Goal: Task Accomplishment & Management: Use online tool/utility

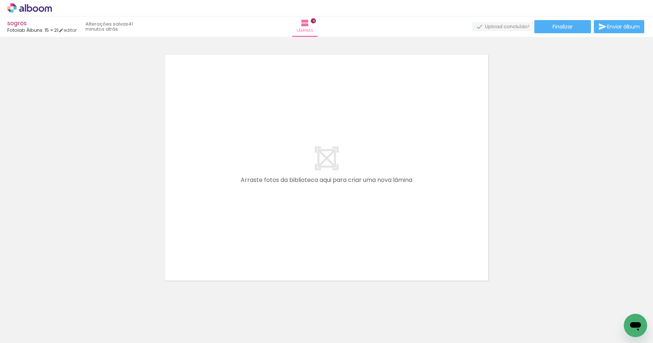
scroll to position [1031, 0]
click at [30, 318] on input "Todas as fotos" at bounding box center [21, 321] width 28 height 6
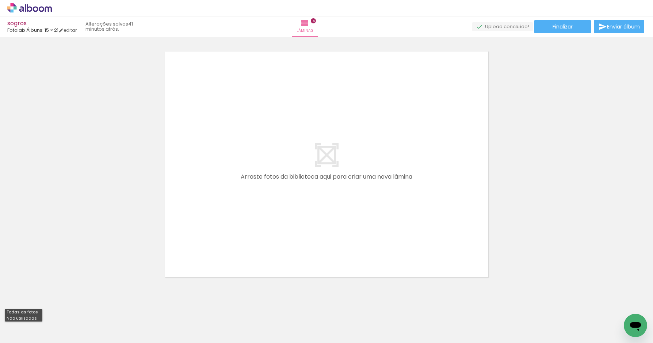
click at [0, 0] on slot "Não utilizadas" at bounding box center [0, 0] width 0 height 0
type input "Não utilizadas"
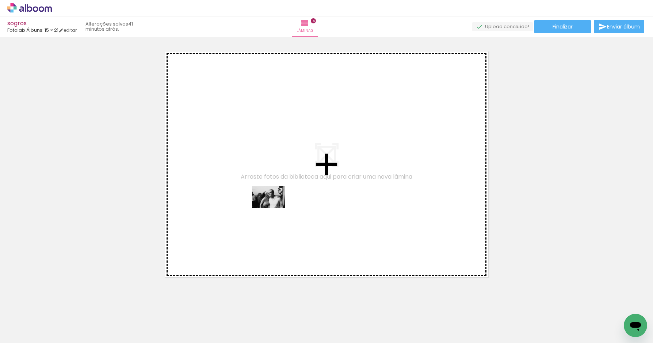
drag, startPoint x: 100, startPoint y: 317, endPoint x: 278, endPoint y: 205, distance: 210.2
click at [278, 205] on quentale-workspace at bounding box center [326, 171] width 653 height 343
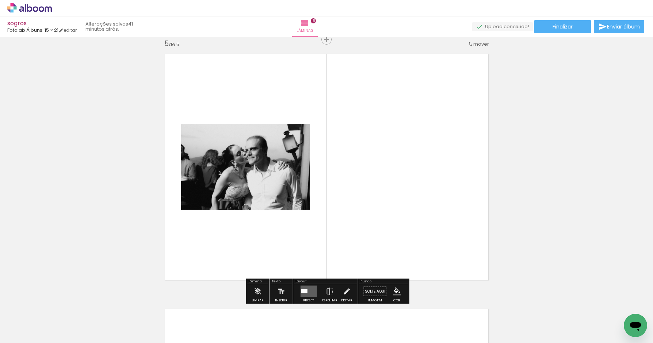
scroll to position [1029, 0]
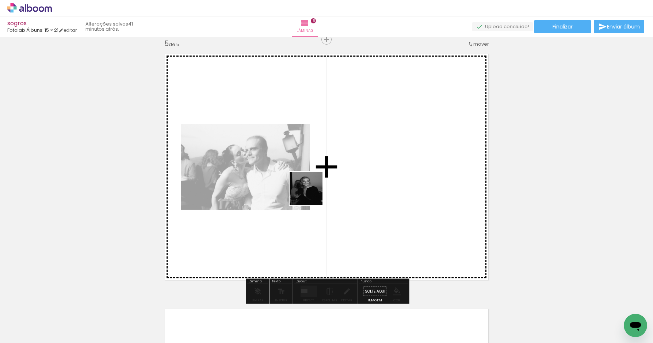
drag, startPoint x: 265, startPoint y: 312, endPoint x: 340, endPoint y: 161, distance: 168.5
click at [340, 161] on quentale-workspace at bounding box center [326, 171] width 653 height 343
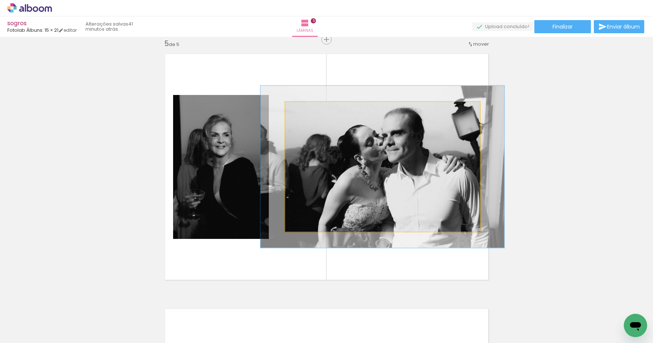
drag, startPoint x: 303, startPoint y: 110, endPoint x: 309, endPoint y: 110, distance: 6.2
type paper-slider "125"
click at [309, 110] on div at bounding box center [308, 109] width 7 height 7
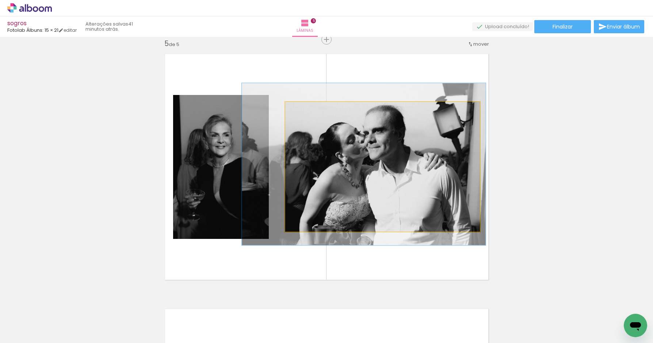
drag, startPoint x: 404, startPoint y: 159, endPoint x: 385, endPoint y: 157, distance: 18.8
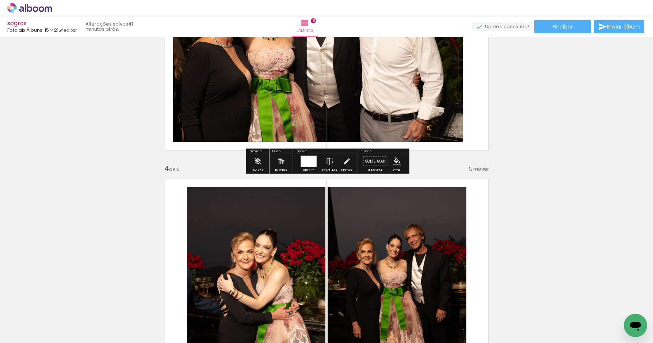
scroll to position [656, 0]
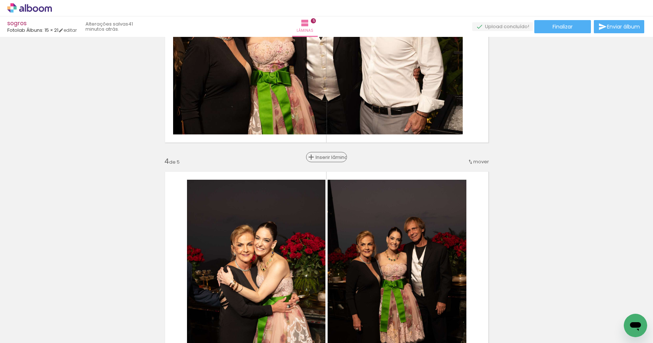
click at [327, 157] on span "Inserir lâmina" at bounding box center [329, 157] width 28 height 5
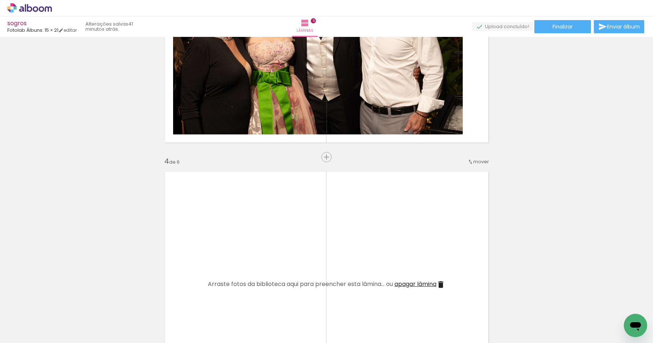
scroll to position [0, 0]
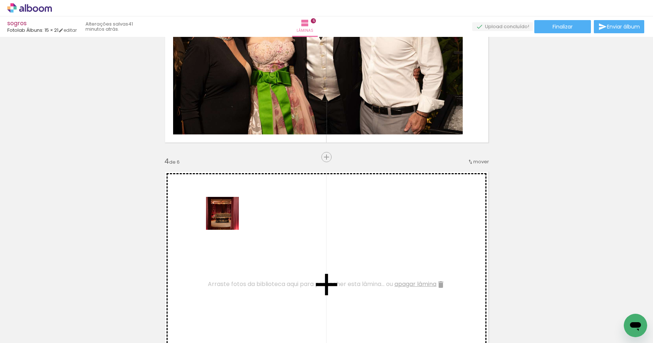
drag, startPoint x: 80, startPoint y: 318, endPoint x: 228, endPoint y: 218, distance: 179.2
click at [229, 218] on quentale-workspace at bounding box center [326, 171] width 653 height 343
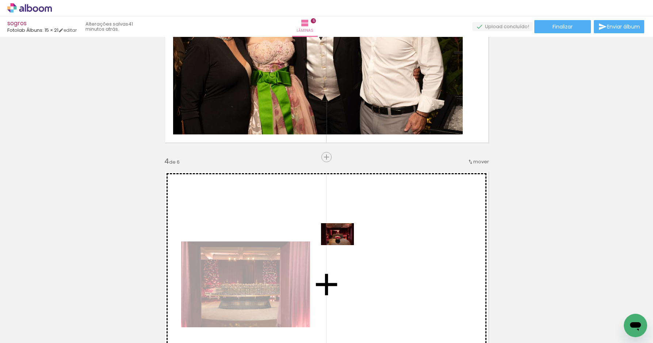
drag, startPoint x: 82, startPoint y: 314, endPoint x: 343, endPoint y: 245, distance: 269.3
click at [343, 245] on quentale-workspace at bounding box center [326, 171] width 653 height 343
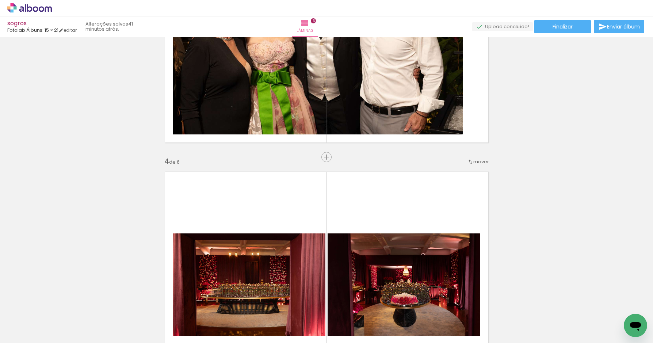
scroll to position [0, 834]
drag, startPoint x: 343, startPoint y: 318, endPoint x: 345, endPoint y: 340, distance: 22.0
click at [60, 341] on iron-horizontal-list at bounding box center [52, 320] width 15 height 46
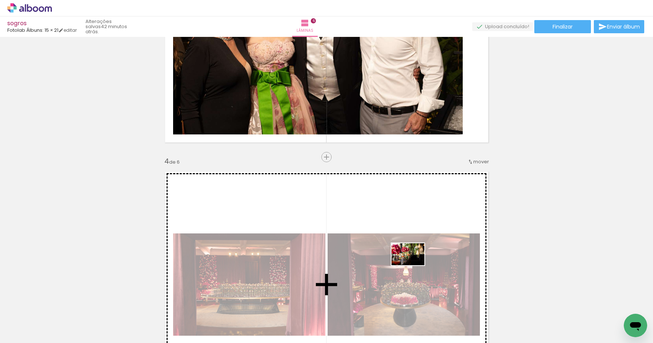
drag, startPoint x: 426, startPoint y: 315, endPoint x: 415, endPoint y: 262, distance: 54.2
click at [414, 264] on quentale-workspace at bounding box center [326, 171] width 653 height 343
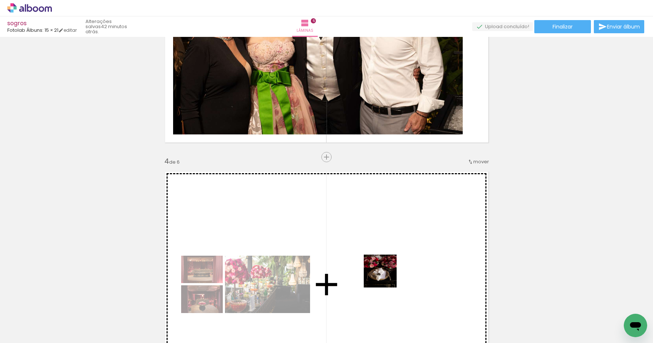
drag, startPoint x: 385, startPoint y: 324, endPoint x: 386, endPoint y: 265, distance: 58.8
click at [386, 265] on quentale-workspace at bounding box center [326, 171] width 653 height 343
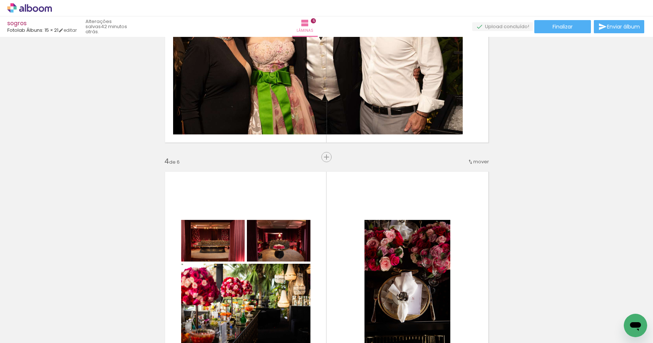
scroll to position [0, 872]
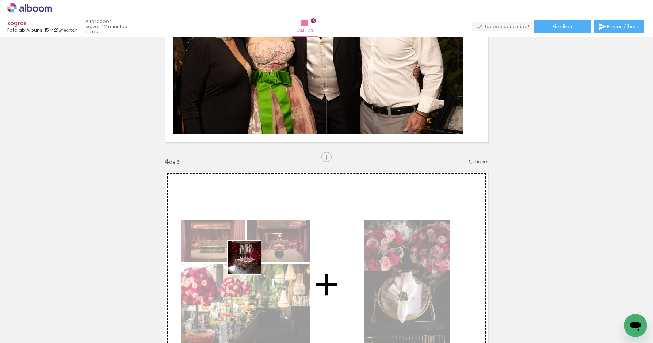
drag, startPoint x: 224, startPoint y: 312, endPoint x: 257, endPoint y: 251, distance: 69.2
click at [256, 254] on quentale-workspace at bounding box center [326, 171] width 653 height 343
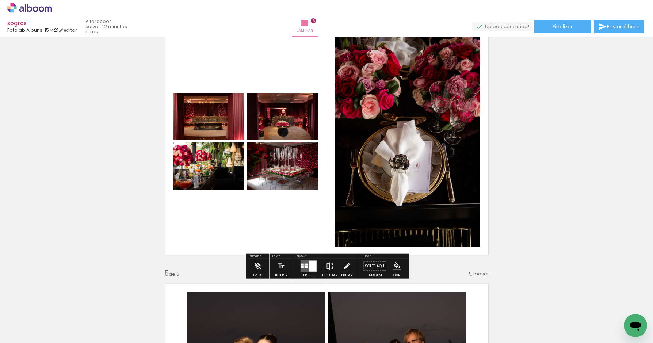
scroll to position [795, 0]
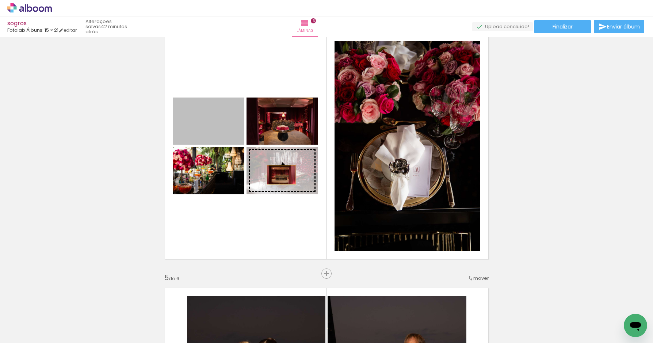
drag, startPoint x: 214, startPoint y: 120, endPoint x: 283, endPoint y: 171, distance: 85.4
click at [0, 0] on slot at bounding box center [0, 0] width 0 height 0
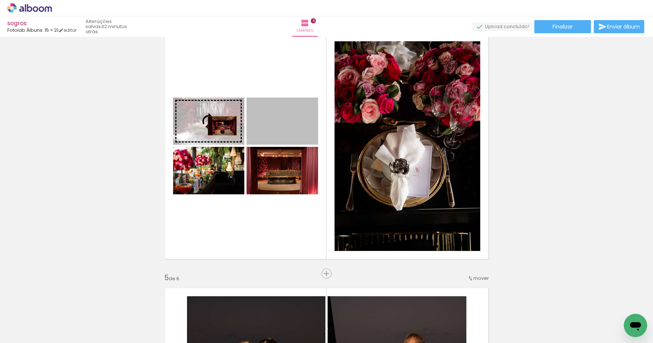
drag, startPoint x: 299, startPoint y: 126, endPoint x: 225, endPoint y: 126, distance: 74.5
click at [0, 0] on slot at bounding box center [0, 0] width 0 height 0
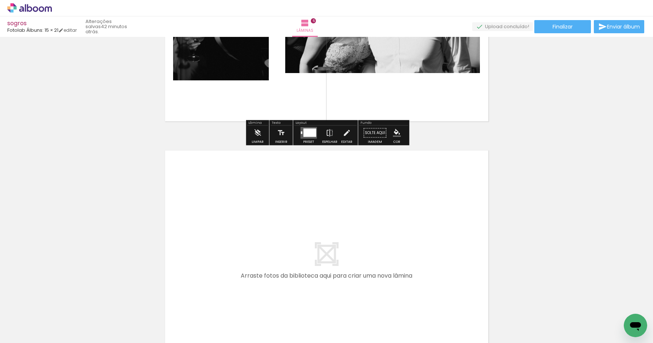
scroll to position [1515, 0]
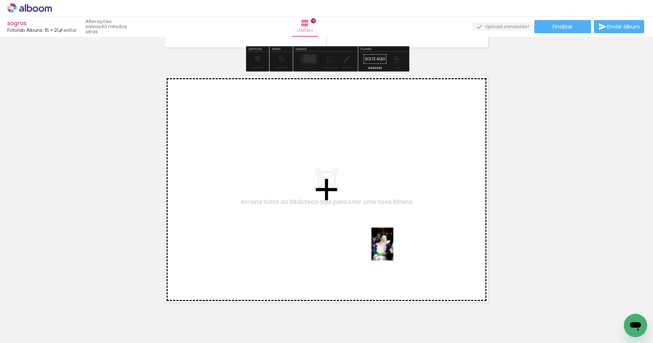
drag, startPoint x: 549, startPoint y: 318, endPoint x: 393, endPoint y: 249, distance: 170.3
click at [393, 249] on quentale-workspace at bounding box center [326, 171] width 653 height 343
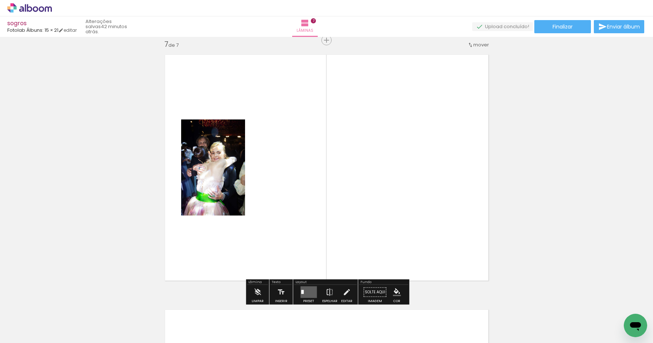
scroll to position [1538, 0]
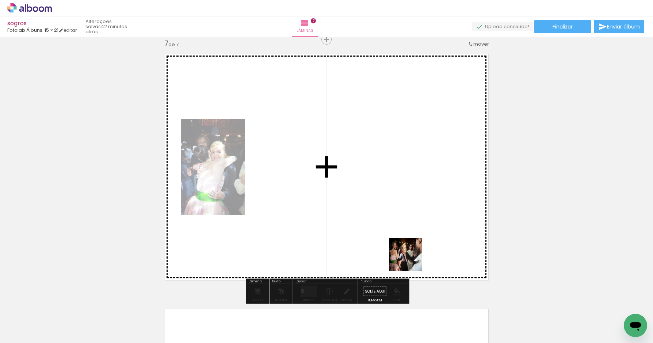
drag, startPoint x: 556, startPoint y: 315, endPoint x: 371, endPoint y: 247, distance: 197.6
click at [370, 248] on quentale-workspace at bounding box center [326, 171] width 653 height 343
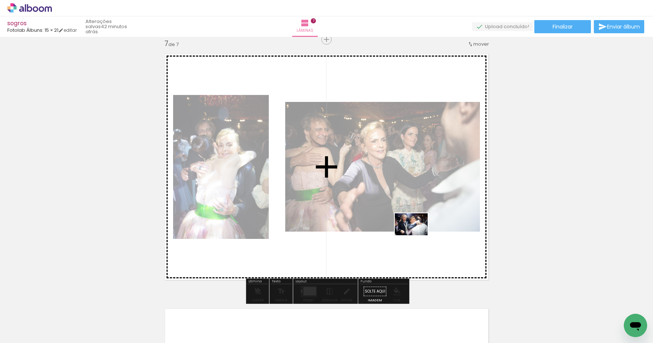
drag, startPoint x: 553, startPoint y: 316, endPoint x: 418, endPoint y: 233, distance: 158.8
click at [417, 234] on quentale-workspace at bounding box center [326, 171] width 653 height 343
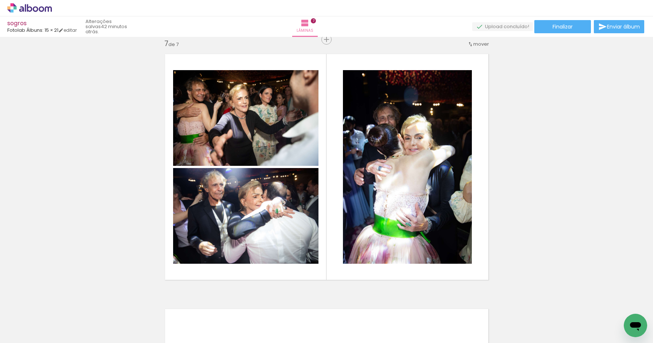
scroll to position [0, 1170]
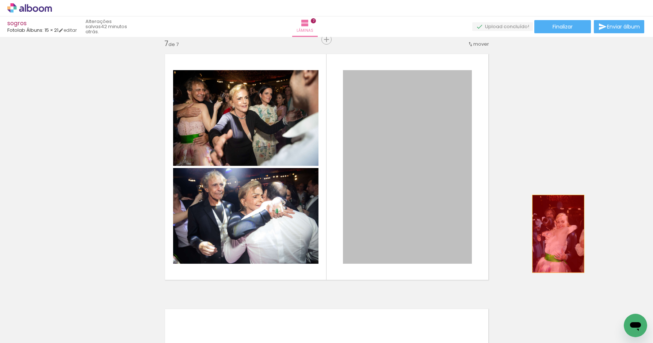
drag, startPoint x: 440, startPoint y: 234, endPoint x: 559, endPoint y: 231, distance: 119.0
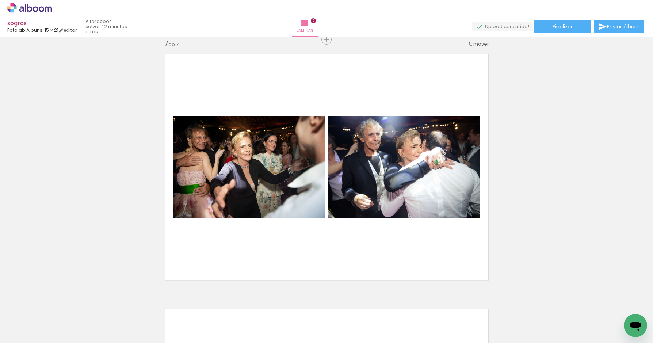
scroll to position [0, 1413]
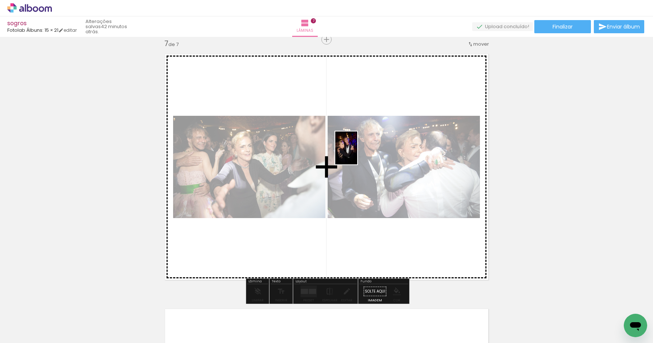
drag, startPoint x: 381, startPoint y: 316, endPoint x: 365, endPoint y: 154, distance: 162.8
click at [358, 154] on quentale-workspace at bounding box center [326, 171] width 653 height 343
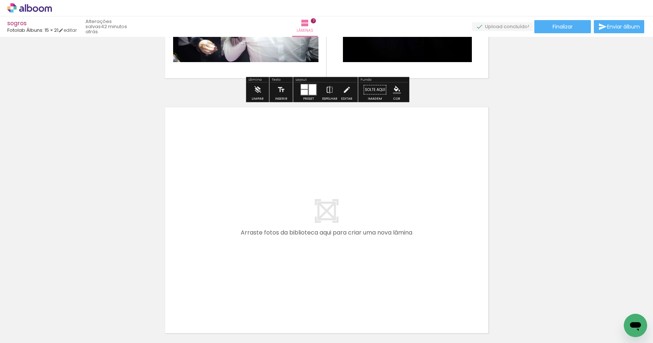
scroll to position [1773, 0]
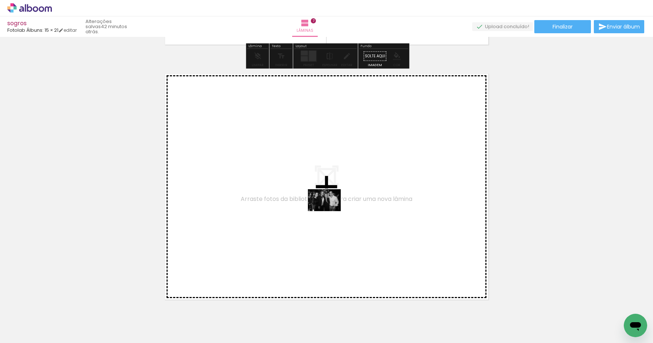
drag, startPoint x: 180, startPoint y: 314, endPoint x: 330, endPoint y: 211, distance: 182.4
click at [330, 211] on quentale-workspace at bounding box center [326, 171] width 653 height 343
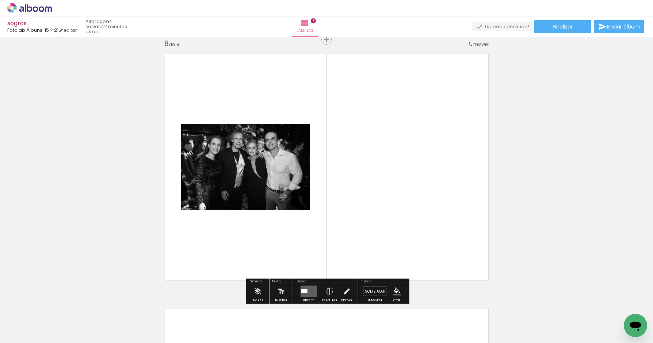
scroll to position [1793, 0]
click at [304, 292] on div at bounding box center [304, 291] width 6 height 4
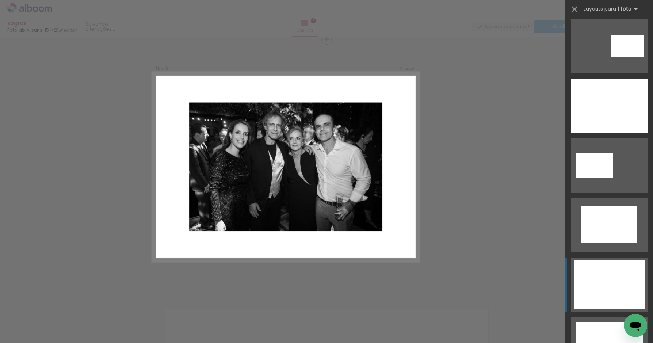
scroll to position [130, 0]
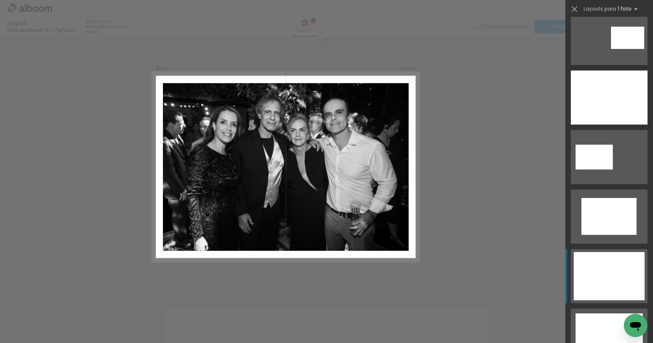
click at [605, 261] on div at bounding box center [608, 276] width 71 height 48
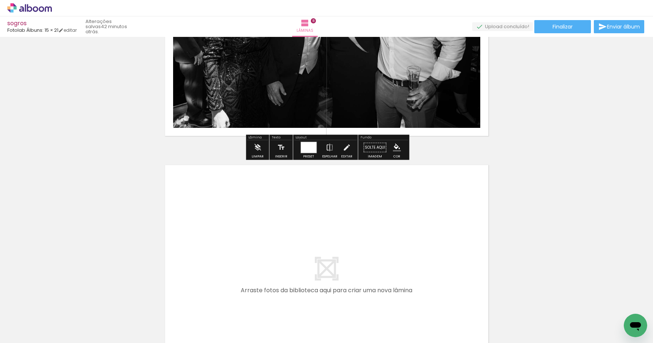
scroll to position [2044, 0]
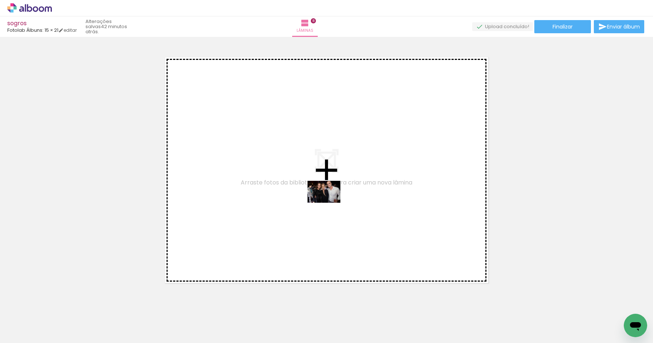
drag, startPoint x: 137, startPoint y: 318, endPoint x: 329, endPoint y: 203, distance: 224.1
click at [329, 203] on quentale-workspace at bounding box center [326, 171] width 653 height 343
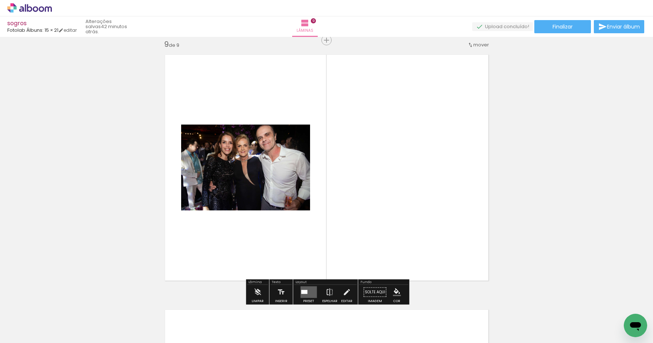
scroll to position [2048, 0]
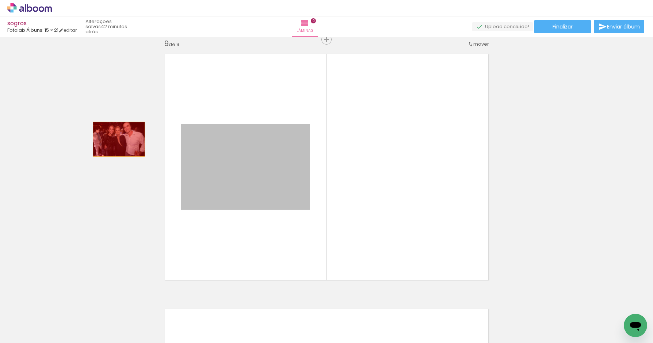
drag, startPoint x: 303, startPoint y: 154, endPoint x: 112, endPoint y: 137, distance: 192.1
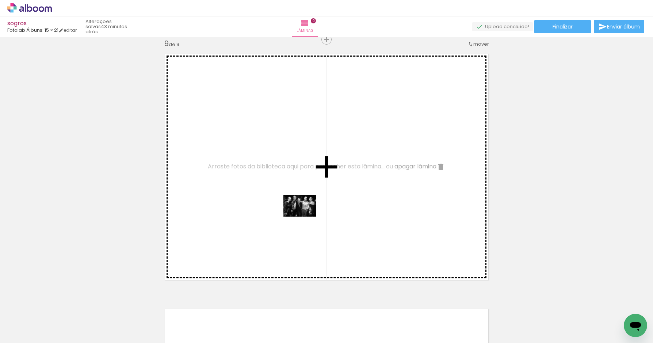
drag, startPoint x: 172, startPoint y: 318, endPoint x: 305, endPoint y: 214, distance: 168.6
click at [305, 215] on quentale-workspace at bounding box center [326, 171] width 653 height 343
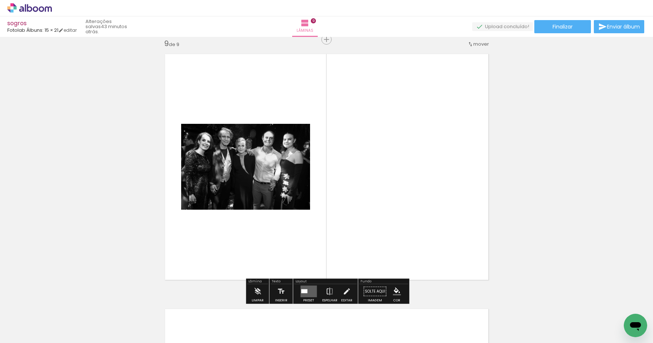
click at [304, 287] on quentale-layouter at bounding box center [308, 291] width 16 height 12
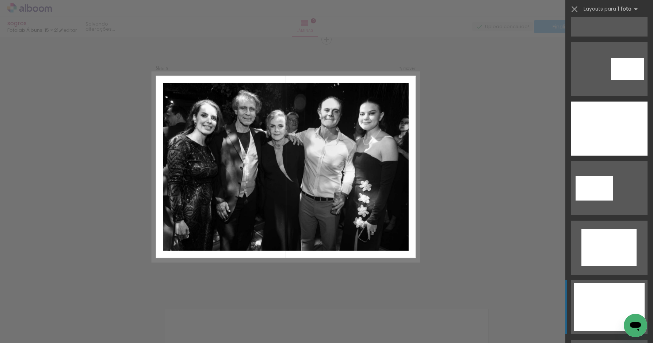
scroll to position [128, 0]
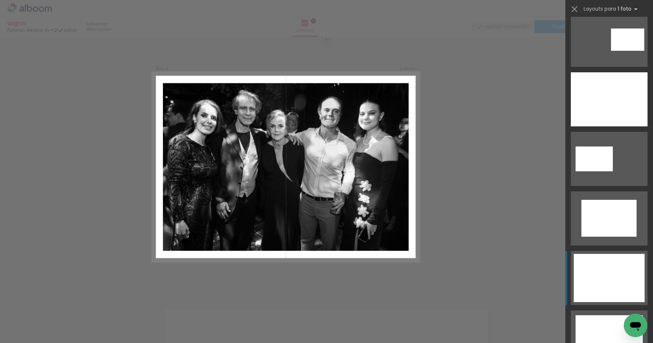
click at [611, 276] on div at bounding box center [608, 278] width 71 height 48
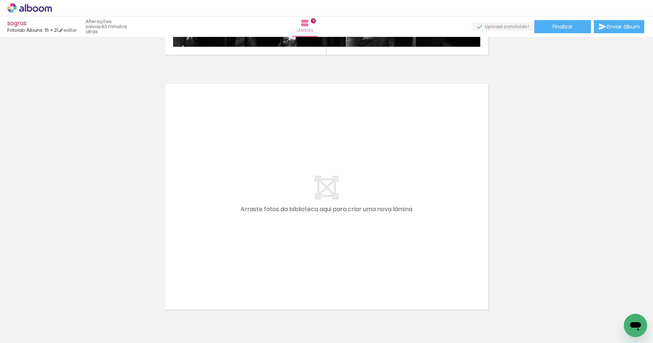
scroll to position [2282, 0]
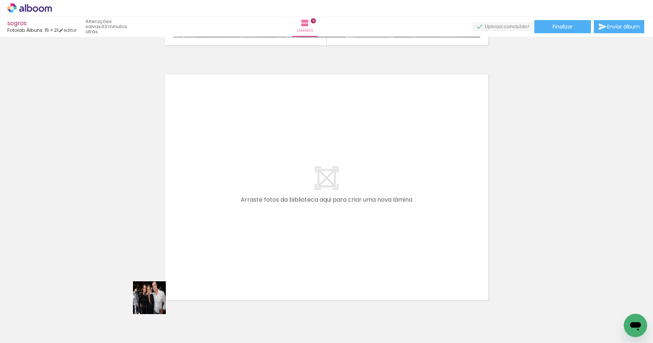
drag, startPoint x: 133, startPoint y: 316, endPoint x: 247, endPoint y: 242, distance: 136.5
click at [247, 242] on quentale-workspace at bounding box center [326, 171] width 653 height 343
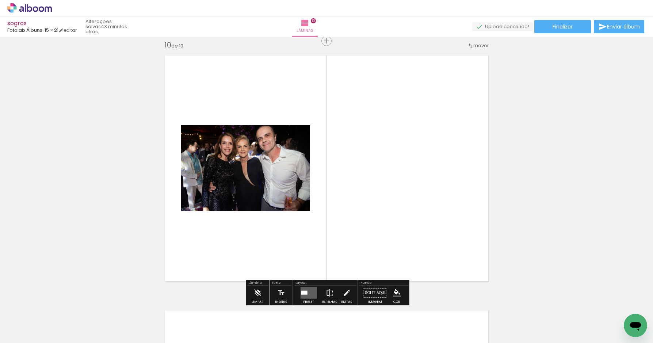
scroll to position [2302, 0]
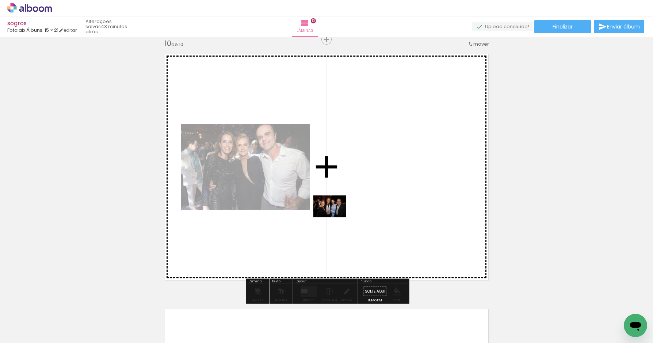
drag, startPoint x: 135, startPoint y: 319, endPoint x: 335, endPoint y: 217, distance: 225.1
click at [335, 217] on quentale-workspace at bounding box center [326, 171] width 653 height 343
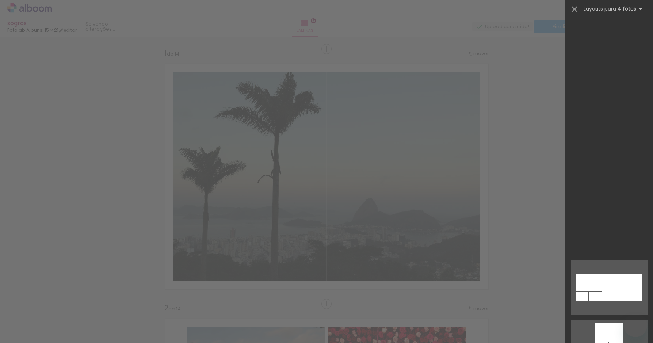
click at [0, 0] on slot at bounding box center [0, 0] width 0 height 0
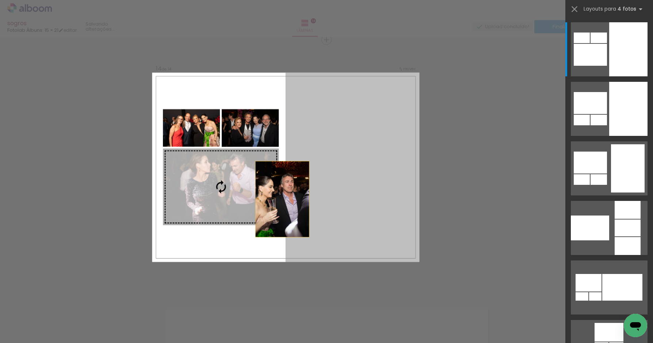
drag, startPoint x: 353, startPoint y: 210, endPoint x: 264, endPoint y: 211, distance: 89.1
click at [0, 0] on slot at bounding box center [0, 0] width 0 height 0
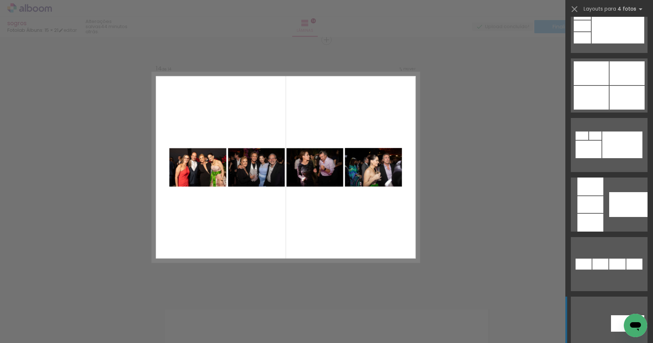
scroll to position [660, 0]
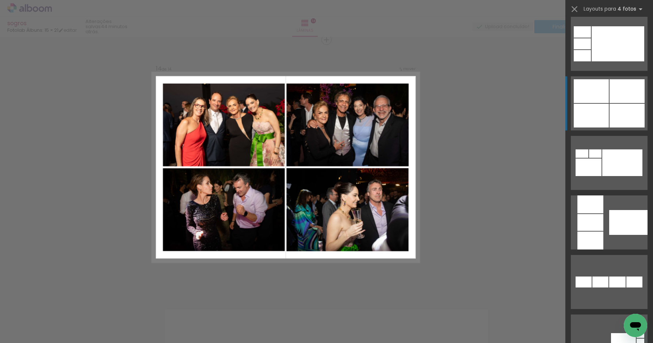
click at [603, 100] on div at bounding box center [590, 91] width 35 height 24
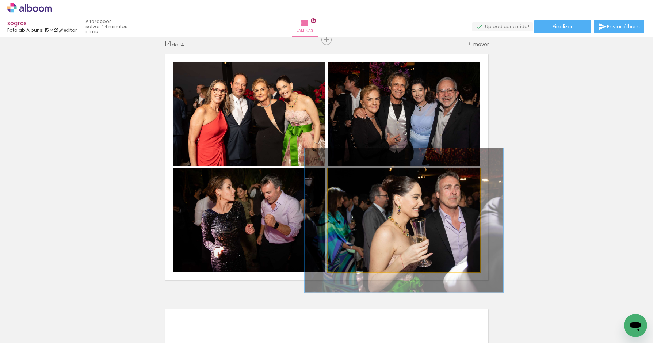
type paper-slider "130"
drag, startPoint x: 342, startPoint y: 176, endPoint x: 350, endPoint y: 175, distance: 7.7
click at [350, 175] on div at bounding box center [352, 176] width 7 height 7
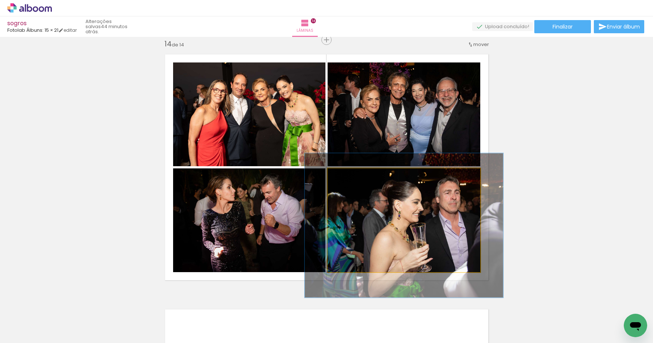
drag, startPoint x: 394, startPoint y: 205, endPoint x: 394, endPoint y: 209, distance: 4.0
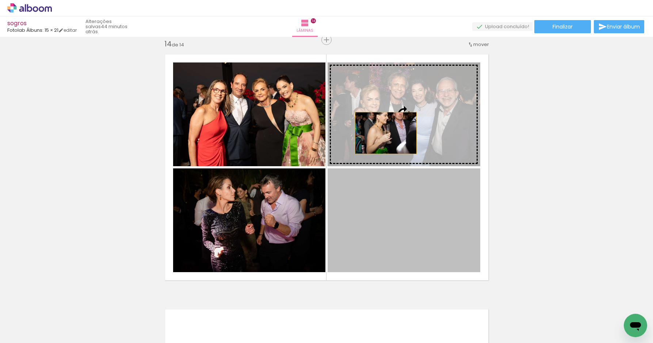
drag, startPoint x: 399, startPoint y: 220, endPoint x: 387, endPoint y: 125, distance: 95.3
click at [0, 0] on slot at bounding box center [0, 0] width 0 height 0
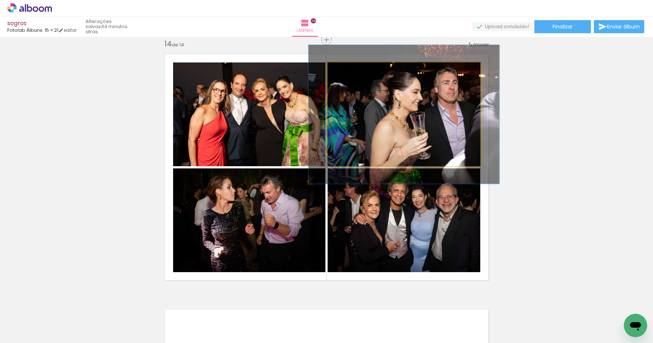
drag, startPoint x: 343, startPoint y: 72, endPoint x: 350, endPoint y: 73, distance: 7.9
click at [350, 73] on div at bounding box center [351, 70] width 12 height 12
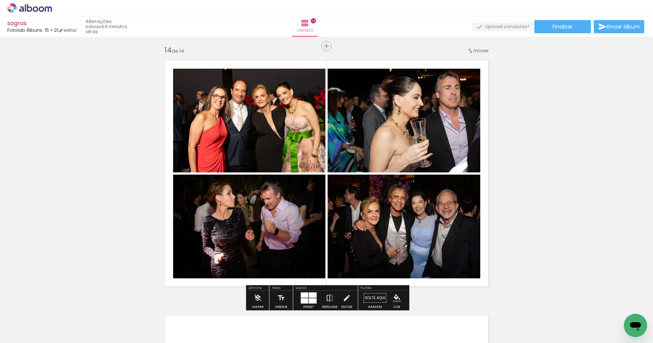
scroll to position [3315, 0]
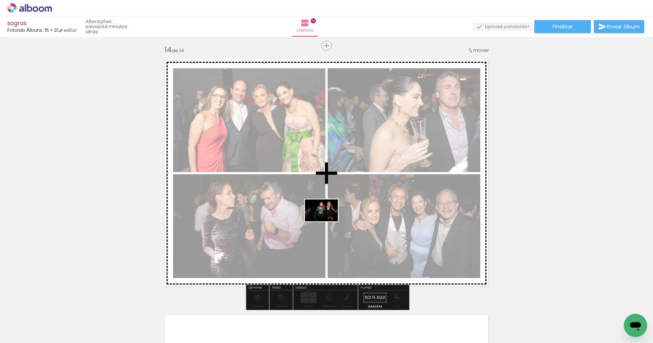
drag, startPoint x: 327, startPoint y: 322, endPoint x: 327, endPoint y: 222, distance: 100.0
click at [327, 222] on quentale-workspace at bounding box center [326, 171] width 653 height 343
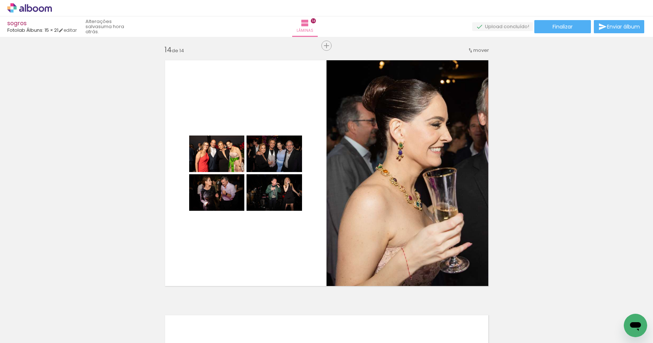
scroll to position [0, 0]
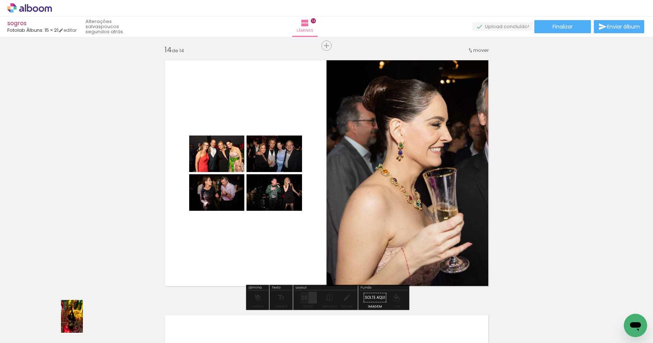
drag, startPoint x: 72, startPoint y: 322, endPoint x: 83, endPoint y: 320, distance: 11.0
click at [83, 321] on div at bounding box center [73, 318] width 24 height 36
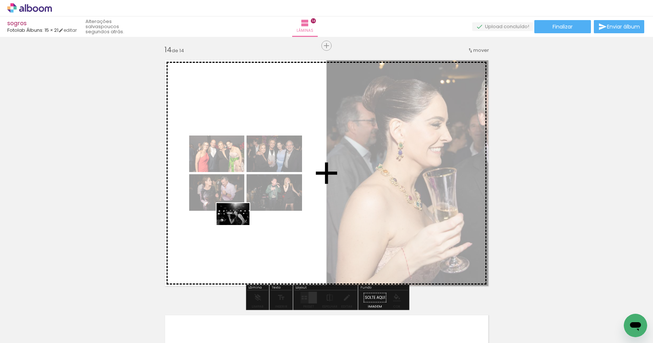
drag, startPoint x: 116, startPoint y: 321, endPoint x: 238, endPoint y: 225, distance: 155.5
click at [238, 225] on quentale-workspace at bounding box center [326, 171] width 653 height 343
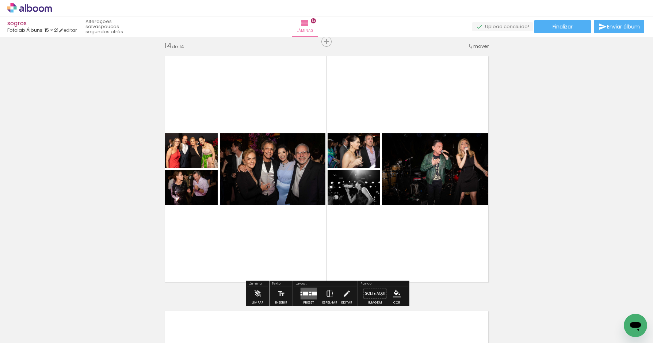
scroll to position [3320, 0]
click at [306, 291] on div at bounding box center [305, 293] width 5 height 4
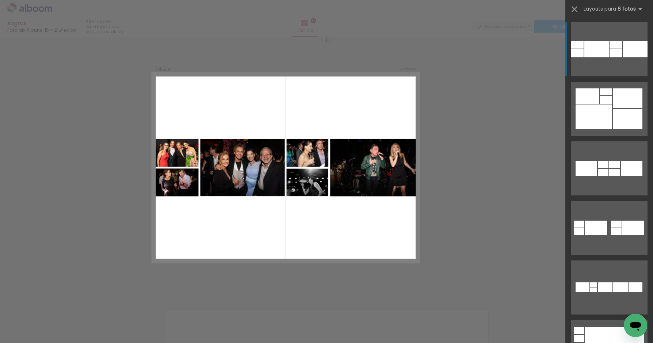
scroll to position [3321, 0]
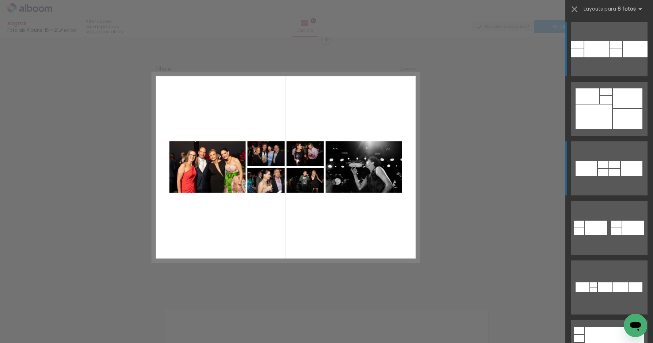
click at [604, 166] on div at bounding box center [602, 164] width 11 height 7
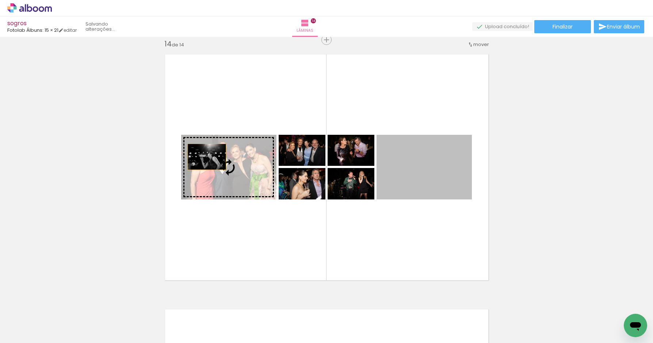
drag, startPoint x: 436, startPoint y: 162, endPoint x: 208, endPoint y: 157, distance: 227.5
click at [0, 0] on slot at bounding box center [0, 0] width 0 height 0
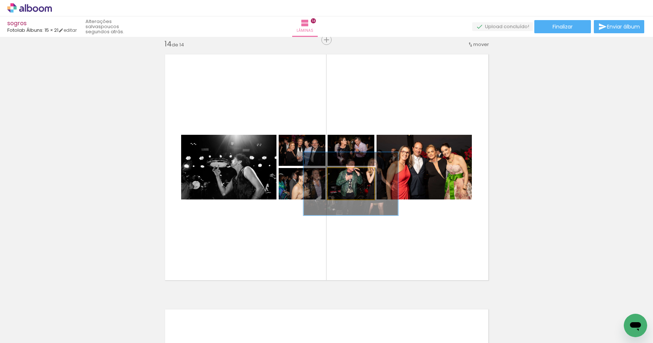
type paper-slider "200"
drag, startPoint x: 353, startPoint y: 175, endPoint x: 449, endPoint y: 170, distance: 95.7
click at [0, 0] on slot at bounding box center [0, 0] width 0 height 0
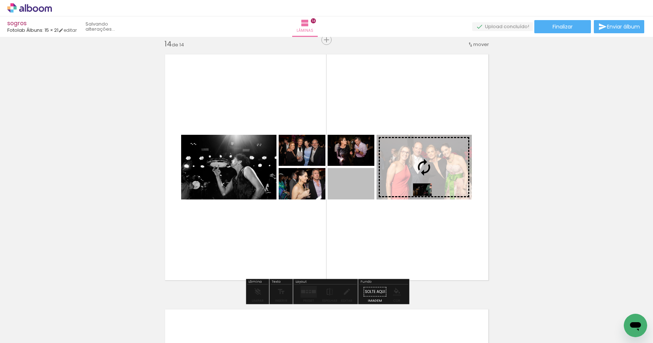
drag, startPoint x: 350, startPoint y: 191, endPoint x: 422, endPoint y: 187, distance: 72.0
click at [0, 0] on slot at bounding box center [0, 0] width 0 height 0
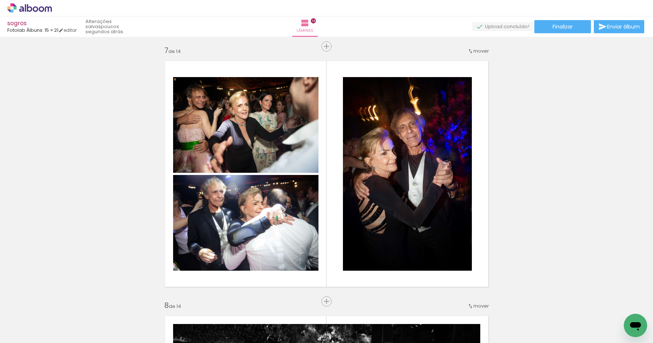
scroll to position [1533, 0]
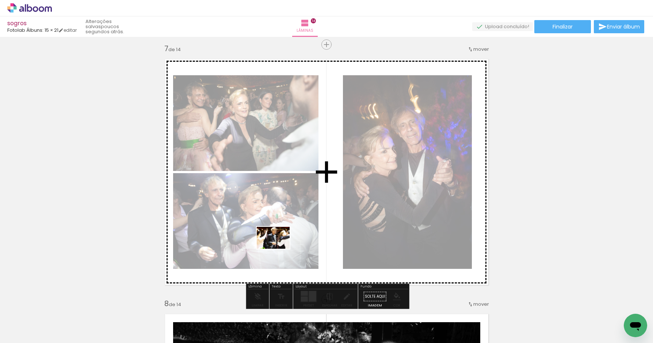
drag, startPoint x: 278, startPoint y: 321, endPoint x: 278, endPoint y: 249, distance: 72.6
click at [278, 249] on quentale-workspace at bounding box center [326, 171] width 653 height 343
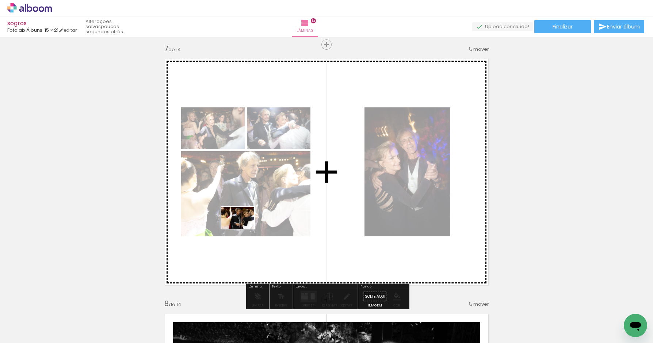
drag, startPoint x: 239, startPoint y: 315, endPoint x: 244, endPoint y: 226, distance: 88.8
click at [244, 227] on quentale-workspace at bounding box center [326, 171] width 653 height 343
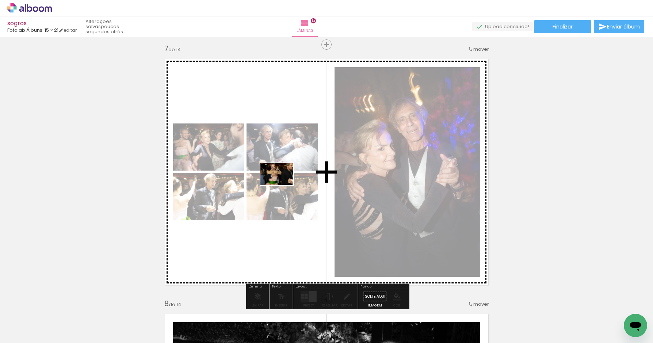
drag, startPoint x: 282, startPoint y: 323, endPoint x: 287, endPoint y: 186, distance: 137.3
click at [283, 185] on quentale-workspace at bounding box center [326, 171] width 653 height 343
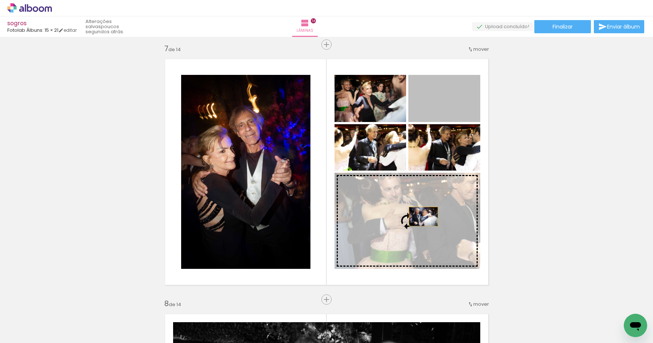
drag, startPoint x: 442, startPoint y: 97, endPoint x: 424, endPoint y: 214, distance: 118.3
click at [0, 0] on slot at bounding box center [0, 0] width 0 height 0
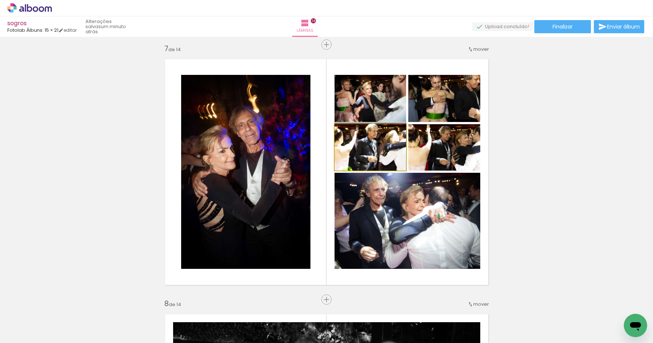
drag, startPoint x: 369, startPoint y: 154, endPoint x: 375, endPoint y: 147, distance: 8.8
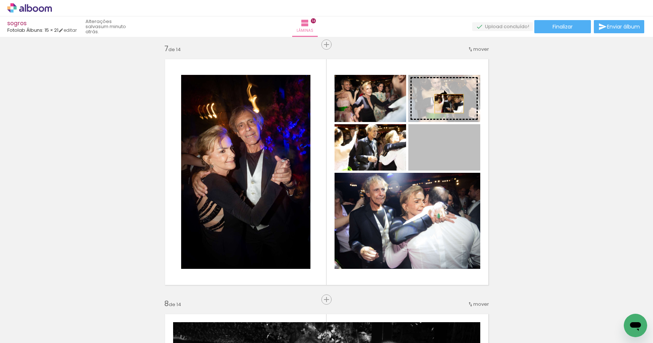
drag, startPoint x: 448, startPoint y: 155, endPoint x: 449, endPoint y: 103, distance: 52.2
click at [0, 0] on slot at bounding box center [0, 0] width 0 height 0
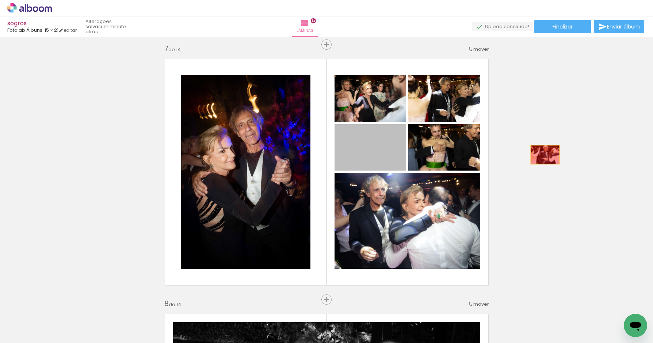
drag, startPoint x: 372, startPoint y: 153, endPoint x: 545, endPoint y: 154, distance: 172.6
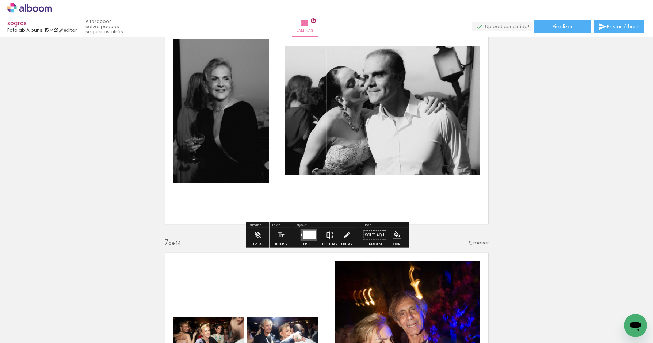
scroll to position [1341, 0]
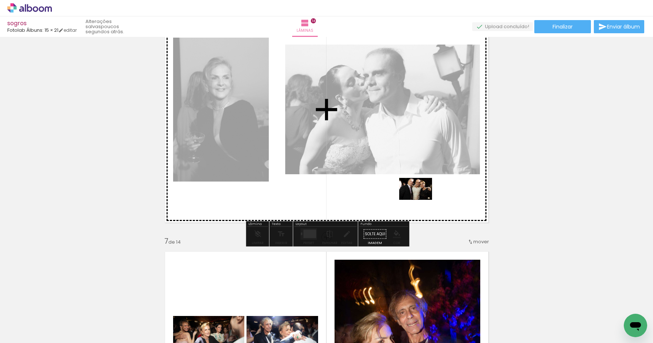
drag, startPoint x: 444, startPoint y: 322, endPoint x: 421, endPoint y: 200, distance: 124.1
click at [421, 200] on quentale-workspace at bounding box center [326, 171] width 653 height 343
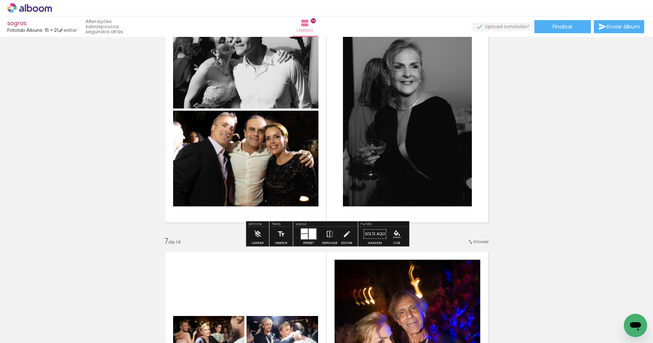
click at [0, 0] on slot "P&B" at bounding box center [0, 0] width 0 height 0
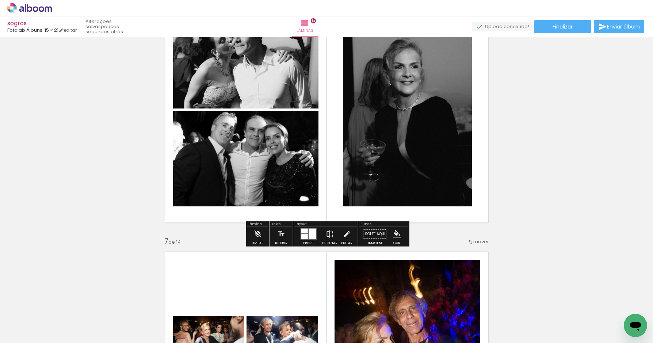
scroll to position [1314, 0]
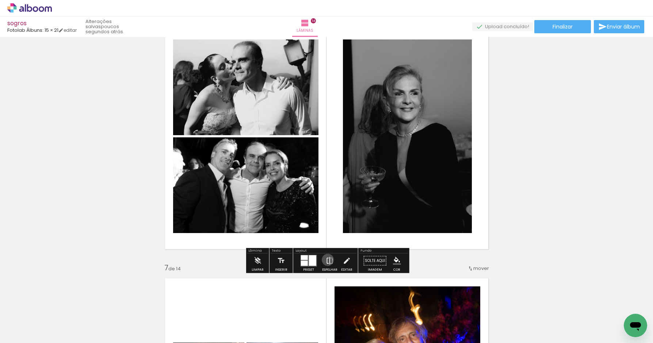
click at [326, 260] on iron-icon at bounding box center [330, 260] width 8 height 15
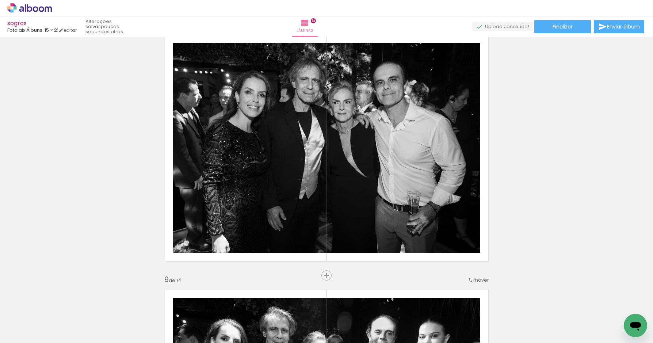
scroll to position [1811, 0]
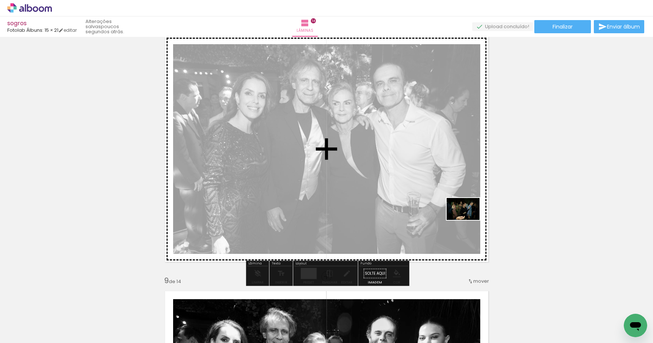
drag, startPoint x: 527, startPoint y: 317, endPoint x: 469, endPoint y: 217, distance: 116.3
click at [468, 219] on quentale-workspace at bounding box center [326, 171] width 653 height 343
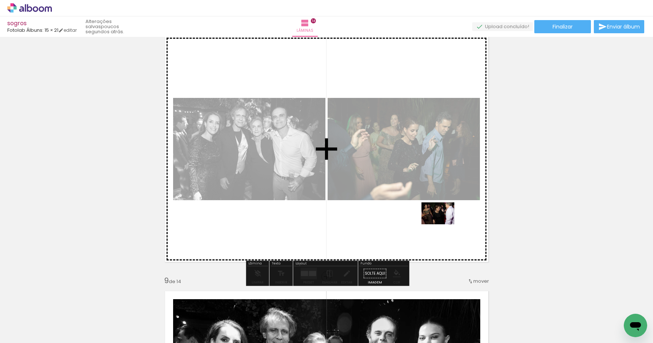
drag, startPoint x: 490, startPoint y: 316, endPoint x: 444, endPoint y: 222, distance: 105.6
click at [443, 222] on quentale-workspace at bounding box center [326, 171] width 653 height 343
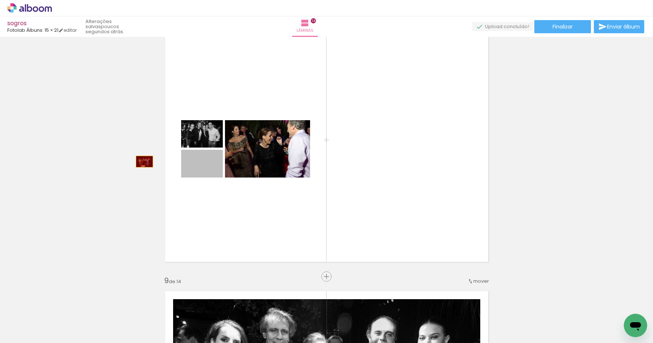
drag, startPoint x: 215, startPoint y: 161, endPoint x: 155, endPoint y: 162, distance: 60.2
click at [142, 161] on div "Inserir lâmina 1 de 14 Inserir lâmina 2 de 14 Inserir lâmina 3 de 14 Inserir lâ…" at bounding box center [326, 140] width 653 height 3822
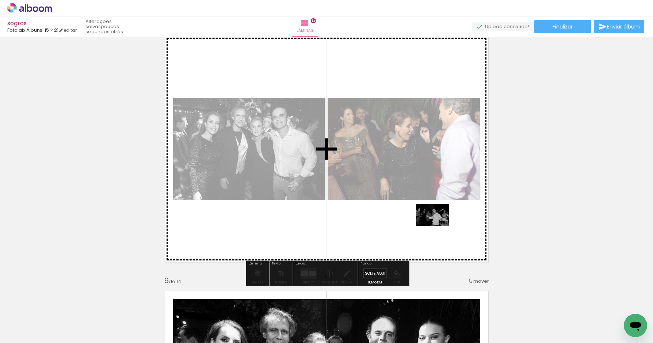
drag, startPoint x: 525, startPoint y: 320, endPoint x: 438, endPoint y: 224, distance: 130.0
click at [438, 224] on quentale-workspace at bounding box center [326, 171] width 653 height 343
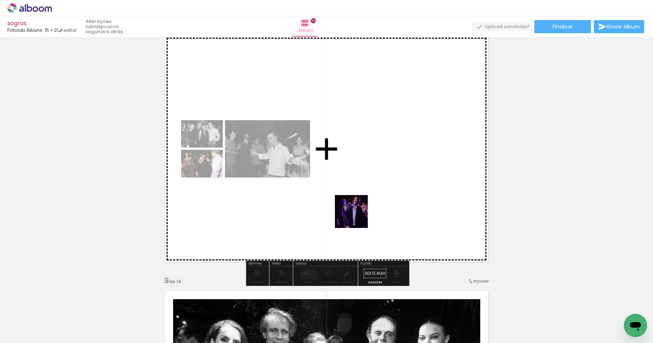
click at [357, 215] on quentale-workspace at bounding box center [326, 171] width 653 height 343
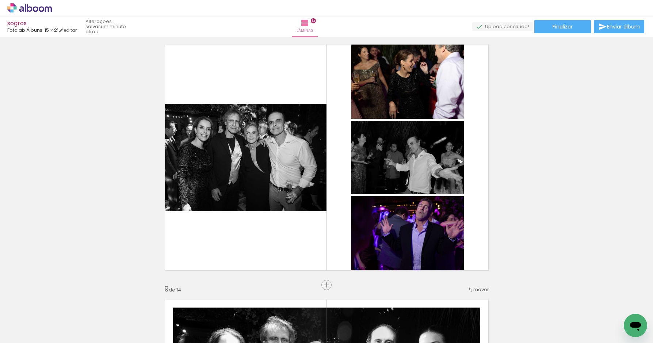
scroll to position [1799, 0]
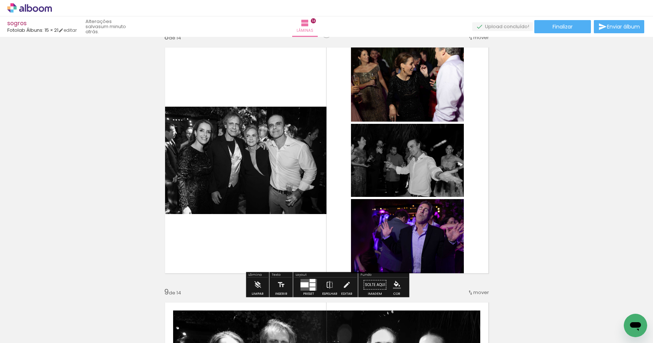
click at [309, 284] on div at bounding box center [312, 285] width 6 height 4
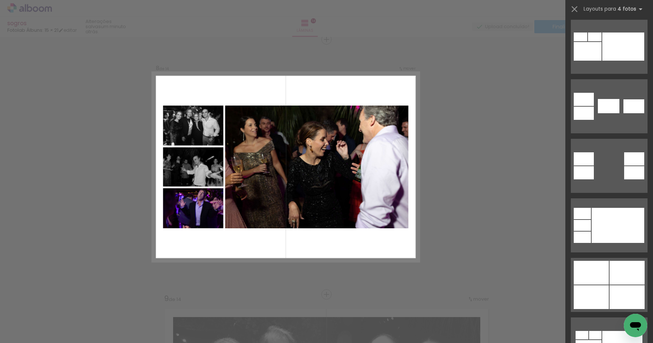
scroll to position [302, 0]
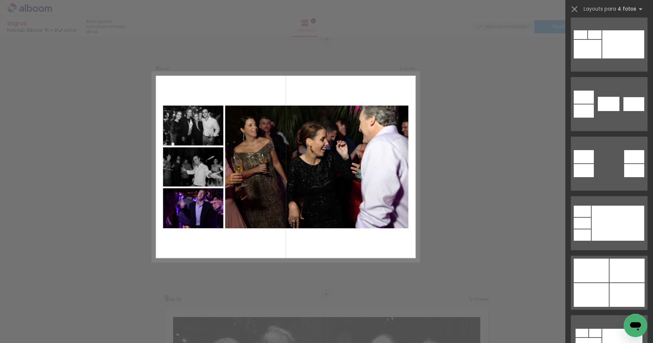
click at [615, 205] on div at bounding box center [617, 222] width 53 height 35
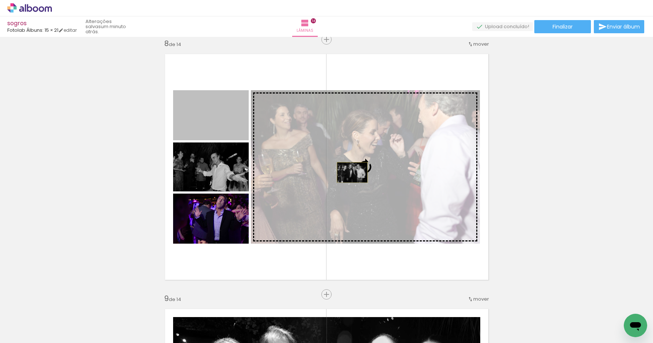
drag, startPoint x: 218, startPoint y: 130, endPoint x: 352, endPoint y: 172, distance: 140.6
click at [0, 0] on slot at bounding box center [0, 0] width 0 height 0
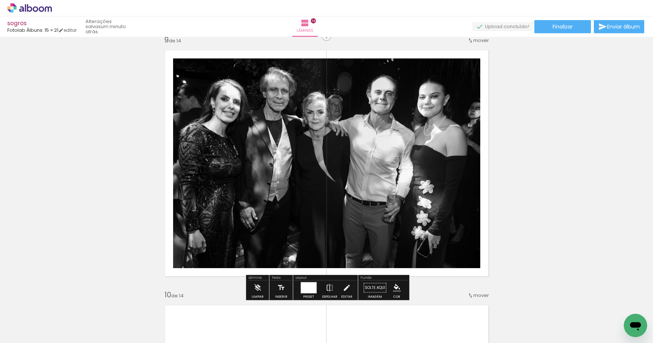
scroll to position [2052, 0]
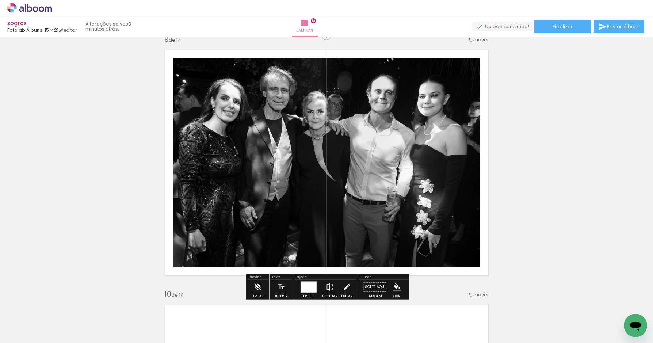
scroll to position [302, 0]
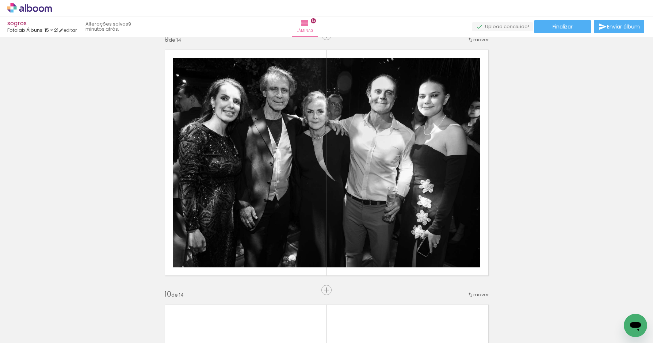
scroll to position [302, 0]
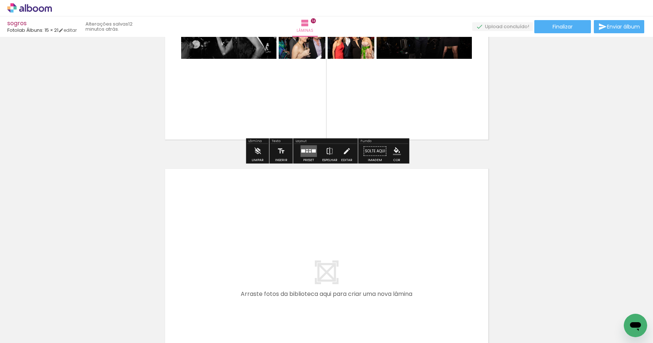
scroll to position [3590, 0]
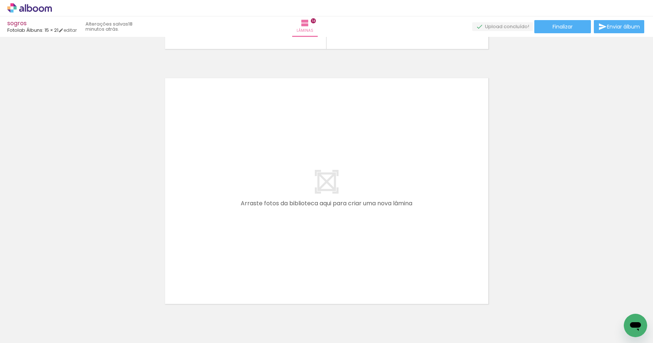
scroll to position [0, 1173]
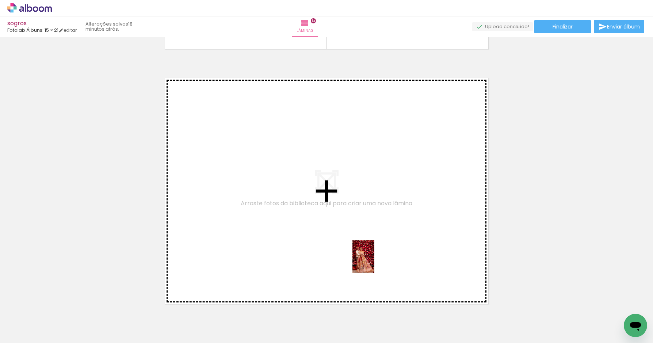
click at [376, 260] on quentale-workspace at bounding box center [326, 171] width 653 height 343
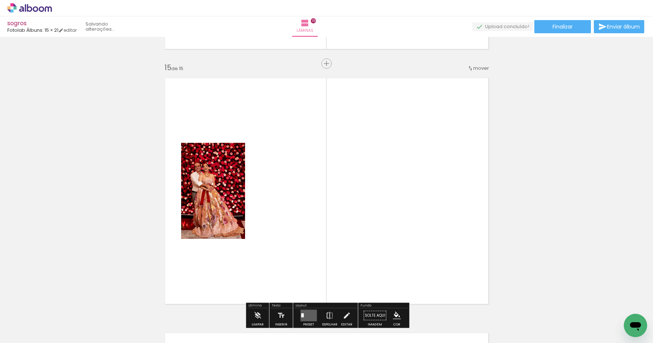
scroll to position [3576, 0]
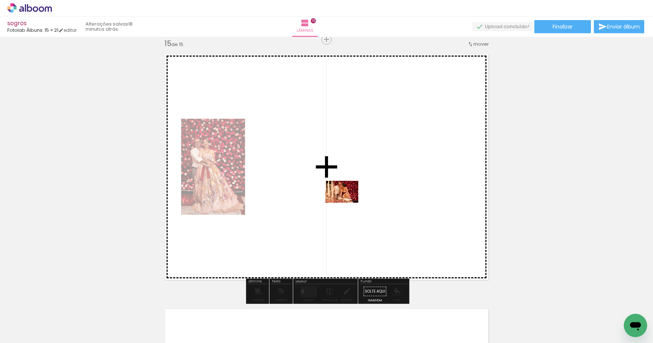
drag, startPoint x: 374, startPoint y: 323, endPoint x: 347, endPoint y: 203, distance: 123.1
click at [347, 203] on quentale-workspace at bounding box center [326, 171] width 653 height 343
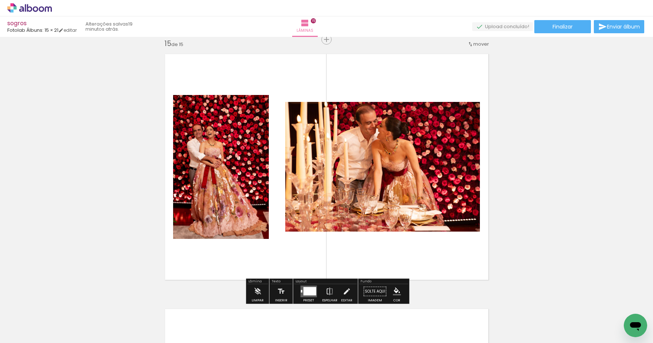
scroll to position [3589, 0]
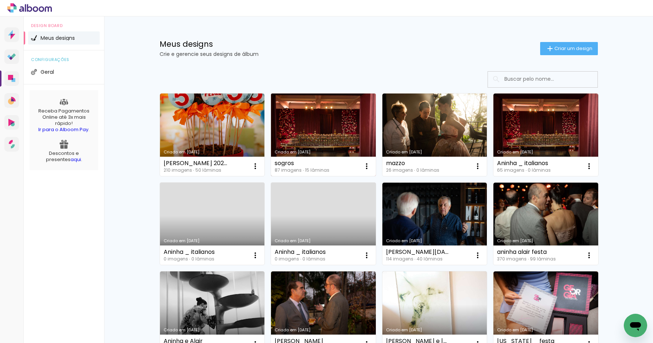
click at [316, 123] on link "Criado em [DATE]" at bounding box center [323, 134] width 105 height 82
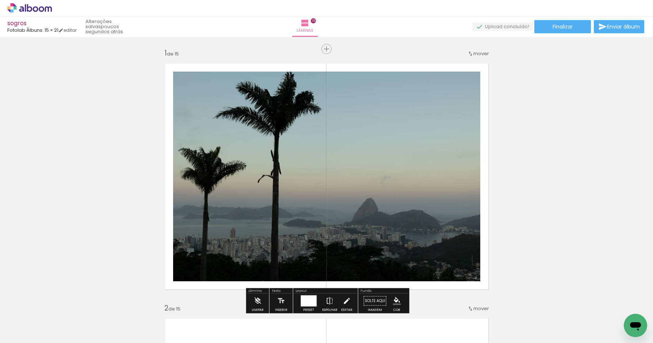
click at [23, 321] on input "Todas as fotos" at bounding box center [21, 321] width 28 height 6
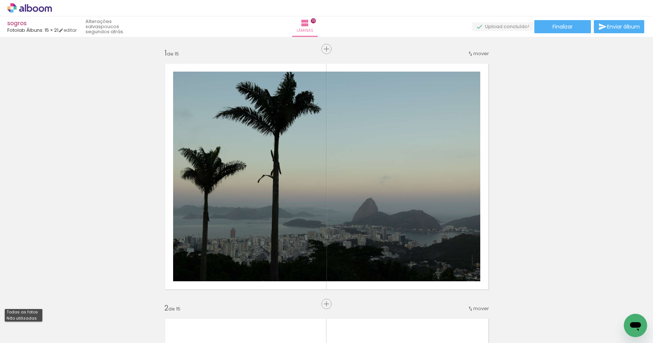
click at [0, 0] on slot "Não utilizadas" at bounding box center [0, 0] width 0 height 0
type input "Não utilizadas"
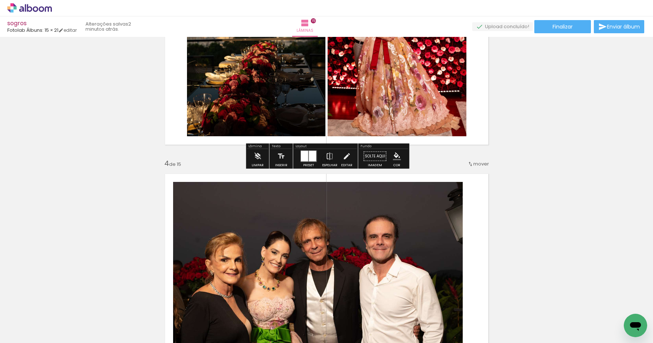
scroll to position [653, 0]
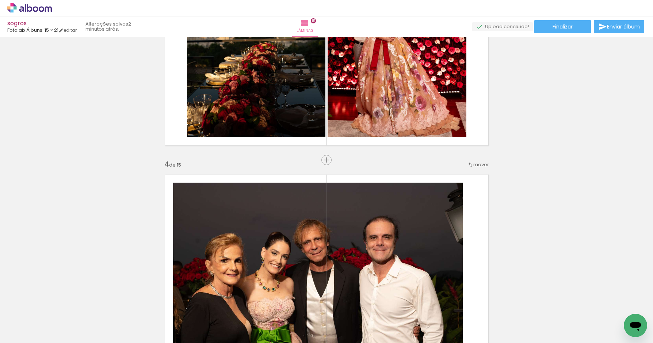
click at [481, 162] on span "mover" at bounding box center [481, 164] width 16 height 7
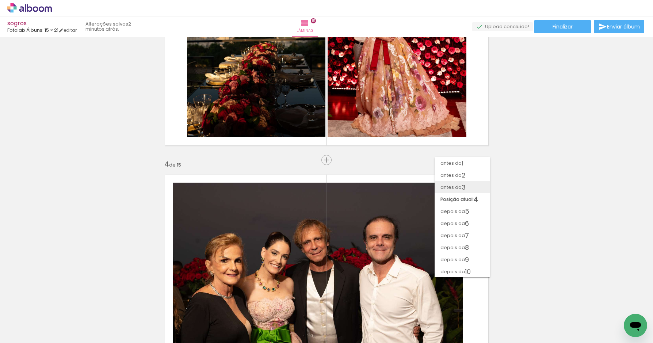
click at [468, 184] on paper-item "antes da 3" at bounding box center [461, 187] width 55 height 12
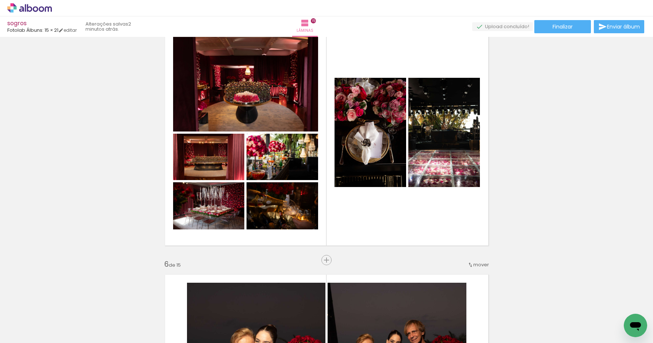
scroll to position [1085, 0]
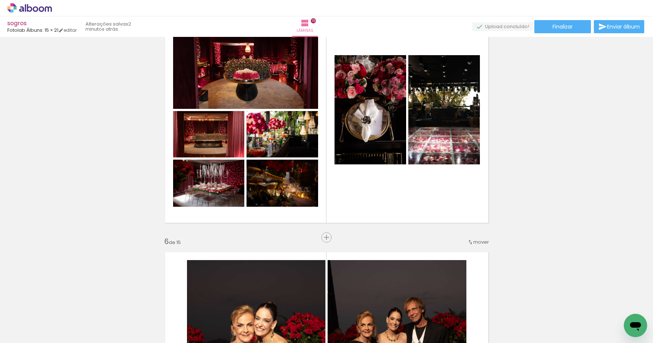
click at [483, 241] on span "mover" at bounding box center [481, 241] width 16 height 7
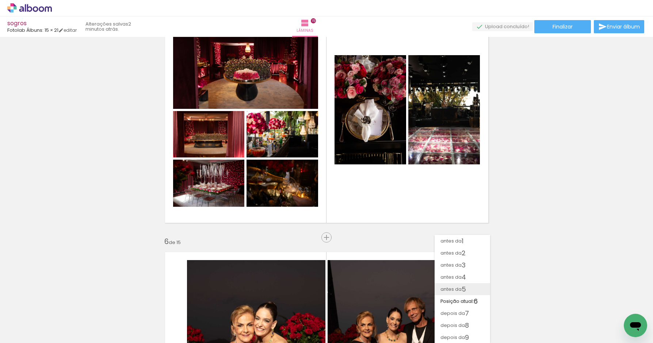
click at [469, 288] on paper-item "antes da 5" at bounding box center [461, 289] width 55 height 12
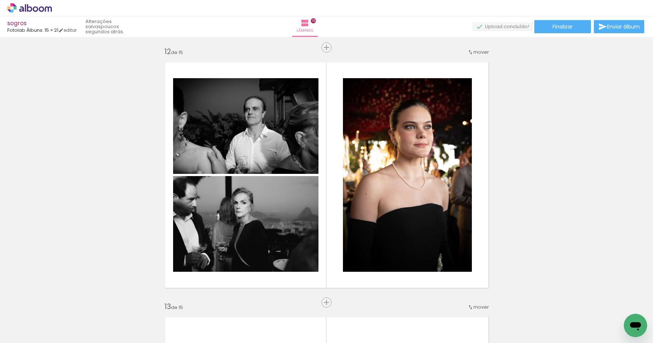
scroll to position [2800, 0]
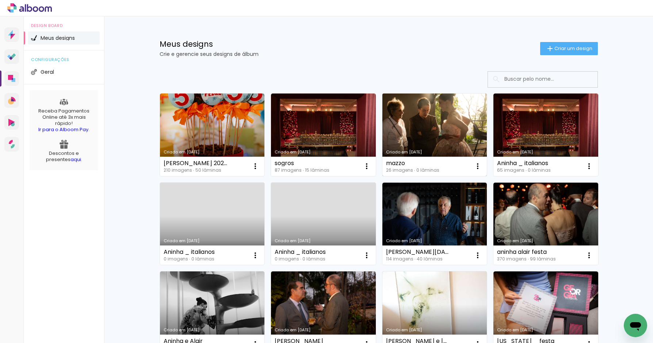
click at [415, 116] on link "Criado em [DATE]" at bounding box center [434, 134] width 105 height 82
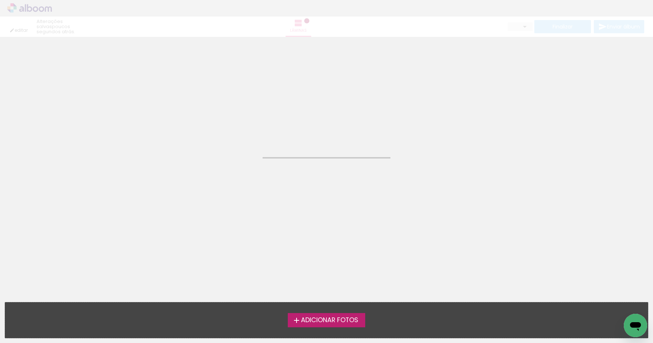
click at [415, 116] on neon-animated-pages "Confirmar Cancelar" at bounding box center [326, 190] width 653 height 306
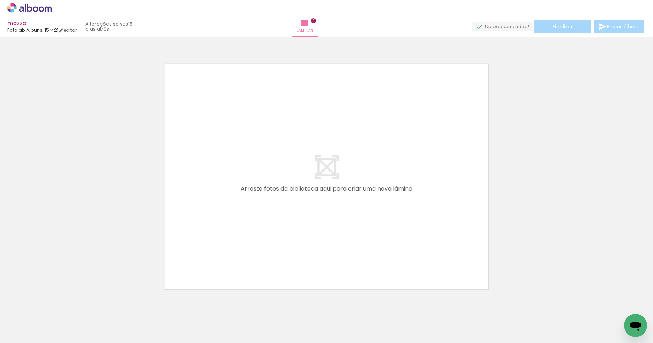
scroll to position [0, 472]
click at [22, 332] on span "Adicionar Fotos" at bounding box center [26, 333] width 22 height 8
click at [0, 0] on input "file" at bounding box center [0, 0] width 0 height 0
click at [18, 333] on span "Adicionar Fotos" at bounding box center [26, 333] width 22 height 8
click at [0, 0] on input "file" at bounding box center [0, 0] width 0 height 0
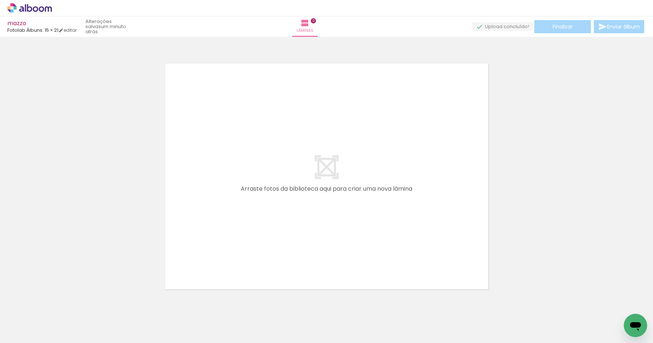
scroll to position [0, 1064]
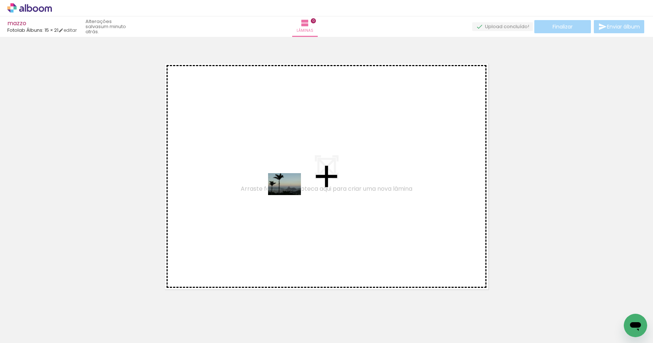
drag, startPoint x: 165, startPoint y: 310, endPoint x: 290, endPoint y: 193, distance: 170.7
click at [290, 195] on quentale-workspace at bounding box center [326, 171] width 653 height 343
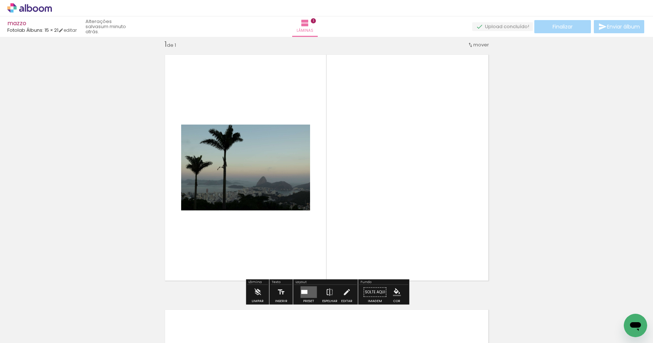
scroll to position [9, 0]
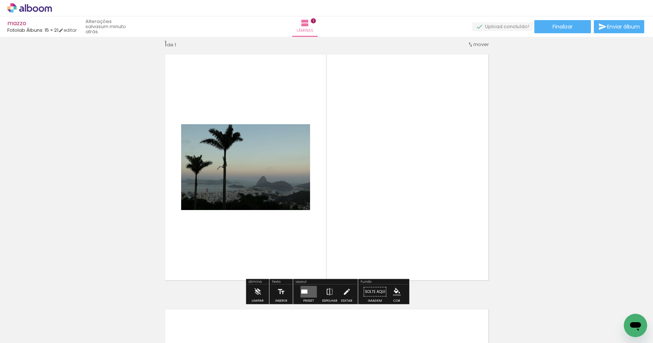
click at [305, 292] on div at bounding box center [304, 291] width 6 height 4
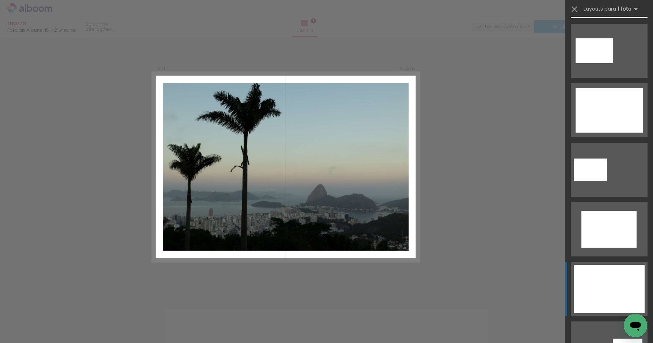
scroll to position [255, 0]
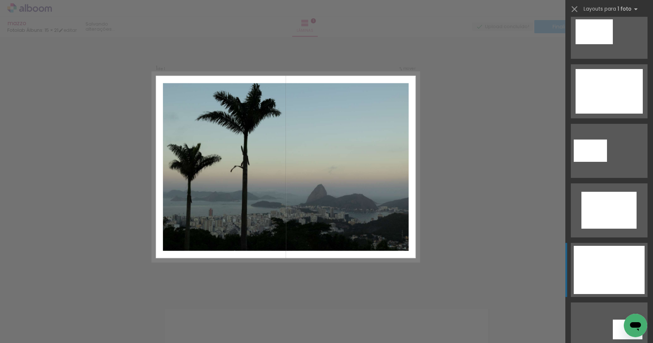
click at [609, 270] on div at bounding box center [608, 270] width 71 height 48
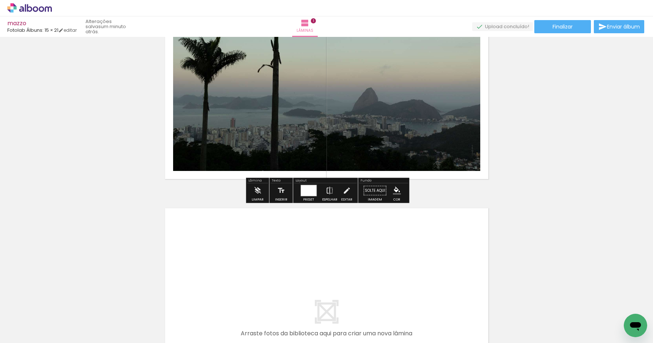
scroll to position [169, 0]
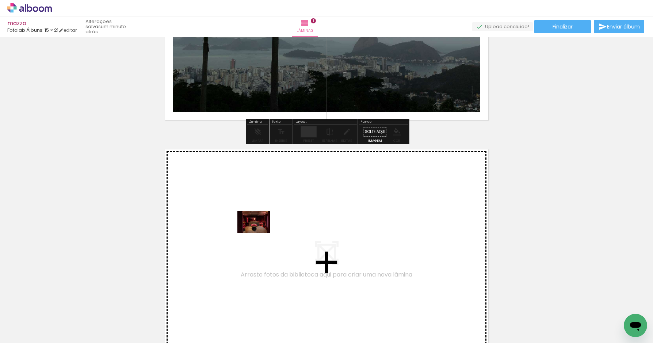
drag, startPoint x: 114, startPoint y: 314, endPoint x: 259, endPoint y: 232, distance: 166.2
click at [259, 232] on quentale-workspace at bounding box center [326, 171] width 653 height 343
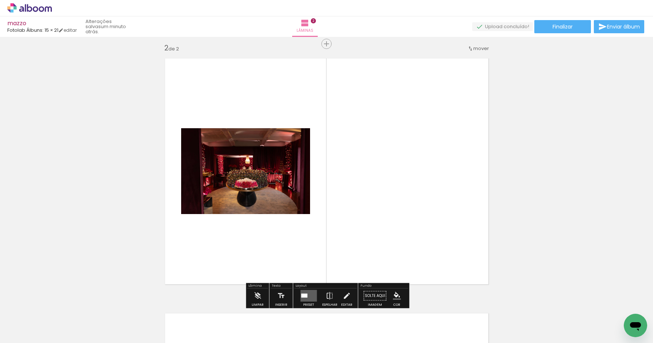
scroll to position [264, 0]
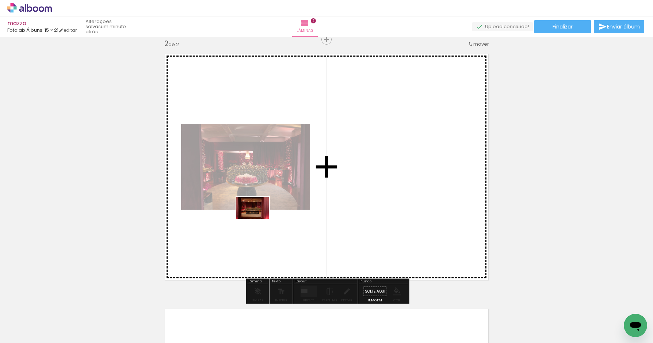
drag, startPoint x: 68, startPoint y: 315, endPoint x: 258, endPoint y: 219, distance: 212.7
click at [258, 219] on quentale-workspace at bounding box center [326, 171] width 653 height 343
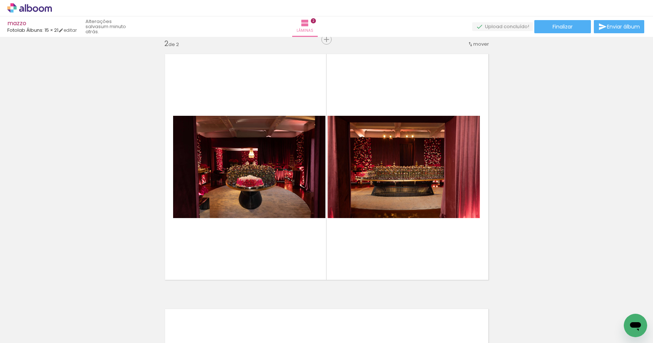
scroll to position [0, 630]
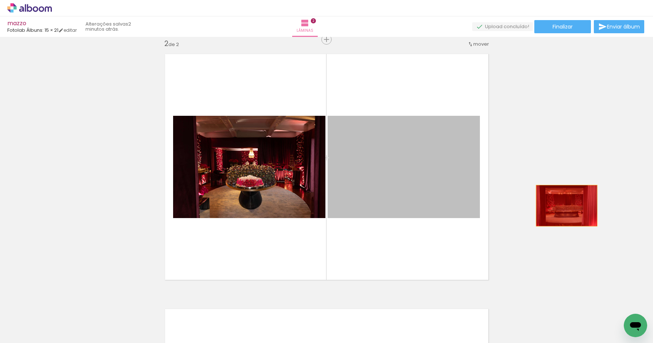
drag, startPoint x: 388, startPoint y: 199, endPoint x: 569, endPoint y: 203, distance: 181.1
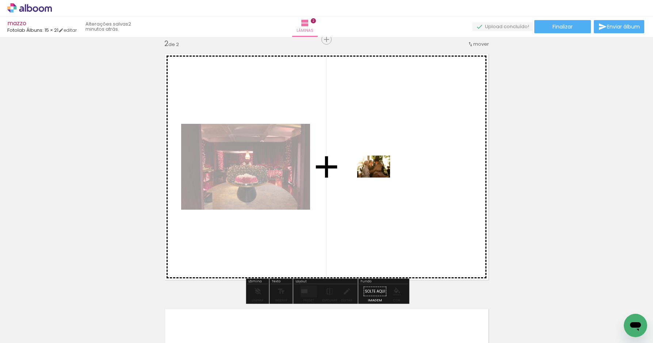
drag, startPoint x: 140, startPoint y: 320, endPoint x: 379, endPoint y: 177, distance: 278.2
click at [379, 177] on quentale-workspace at bounding box center [326, 171] width 653 height 343
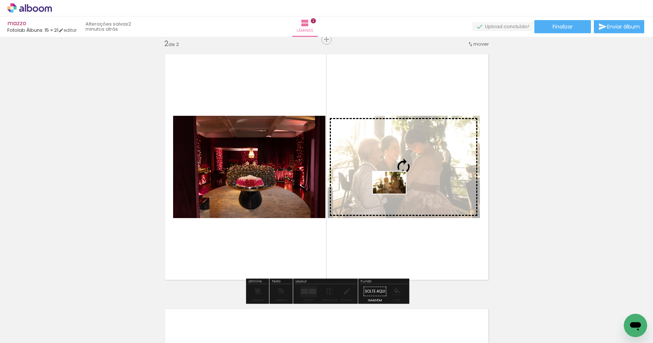
drag, startPoint x: 62, startPoint y: 315, endPoint x: 395, endPoint y: 192, distance: 354.9
click at [395, 192] on quentale-workspace at bounding box center [326, 171] width 653 height 343
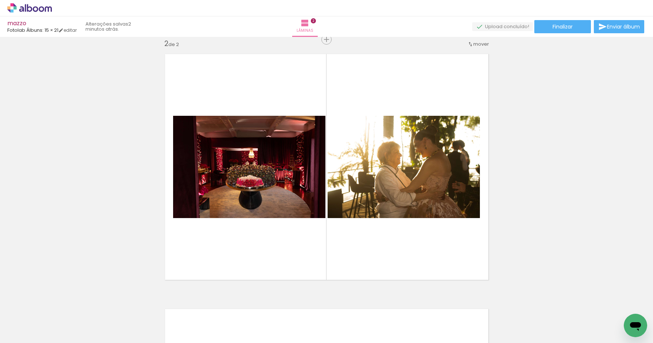
scroll to position [0, 0]
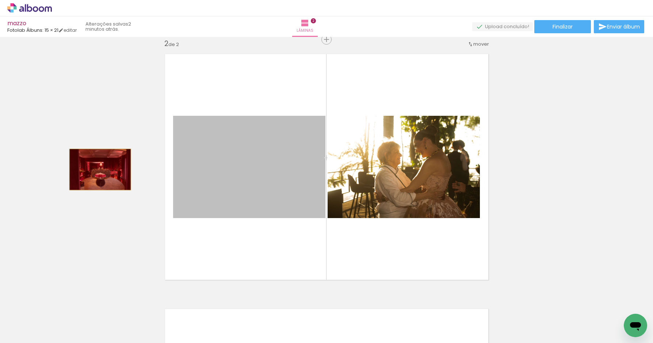
drag, startPoint x: 264, startPoint y: 170, endPoint x: 100, endPoint y: 168, distance: 163.5
click at [100, 168] on div "Inserir lâmina 1 de 2 Inserir lâmina 2 de 2" at bounding box center [326, 157] width 653 height 765
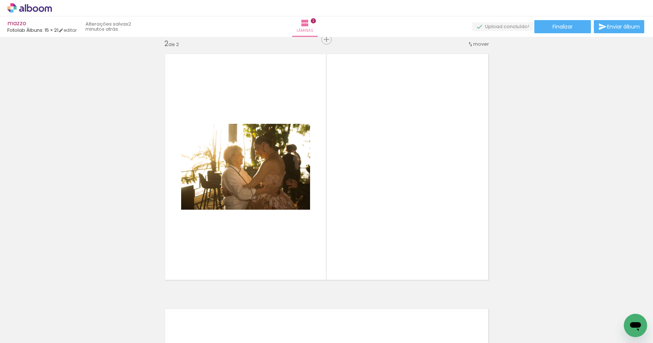
scroll to position [0, 591]
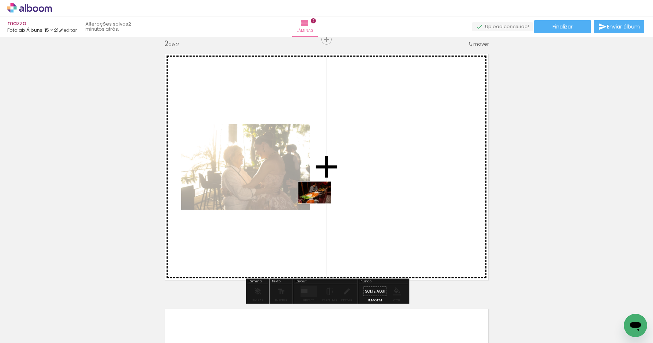
drag, startPoint x: 227, startPoint y: 327, endPoint x: 326, endPoint y: 203, distance: 158.8
click at [326, 203] on quentale-workspace at bounding box center [326, 171] width 653 height 343
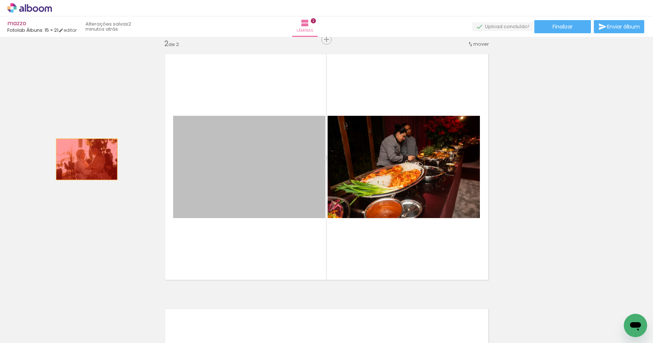
drag, startPoint x: 238, startPoint y: 159, endPoint x: 87, endPoint y: 157, distance: 151.5
click at [85, 158] on div "Inserir lâmina 1 de 2 Inserir lâmina 2 de 2" at bounding box center [326, 157] width 653 height 765
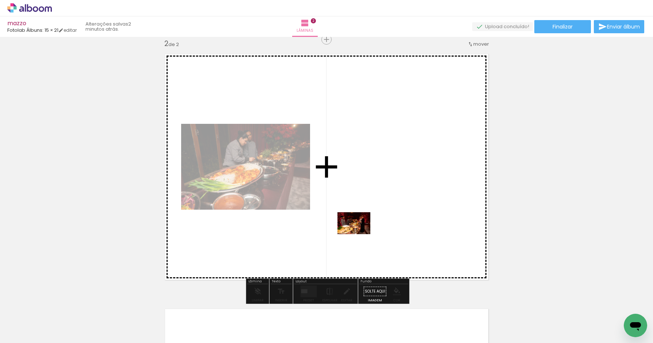
drag, startPoint x: 269, startPoint y: 319, endPoint x: 360, endPoint y: 234, distance: 124.2
click at [360, 234] on quentale-workspace at bounding box center [326, 171] width 653 height 343
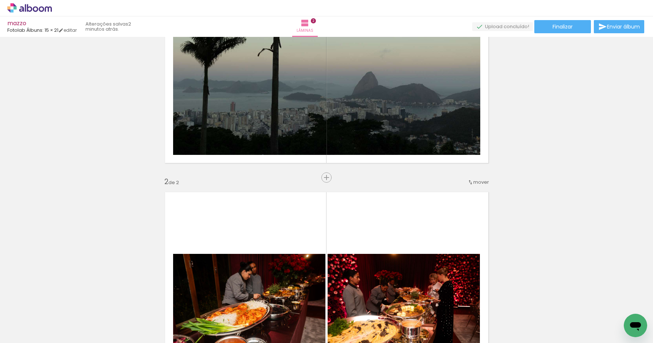
scroll to position [134, 0]
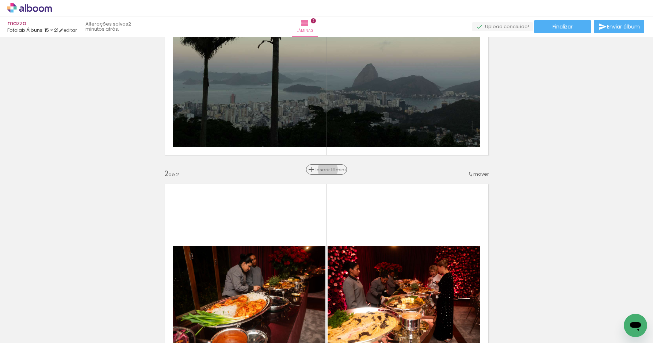
click at [327, 169] on span "Inserir lâmina" at bounding box center [329, 169] width 28 height 5
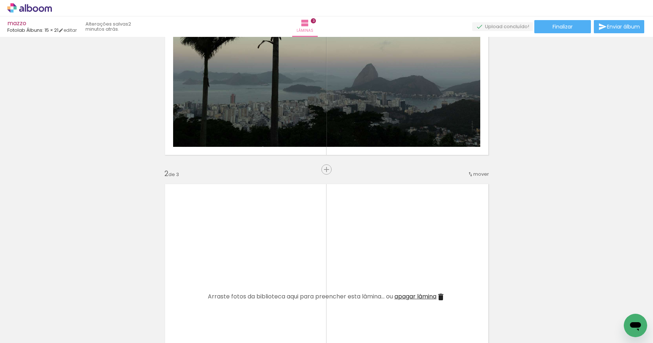
scroll to position [0, 2394]
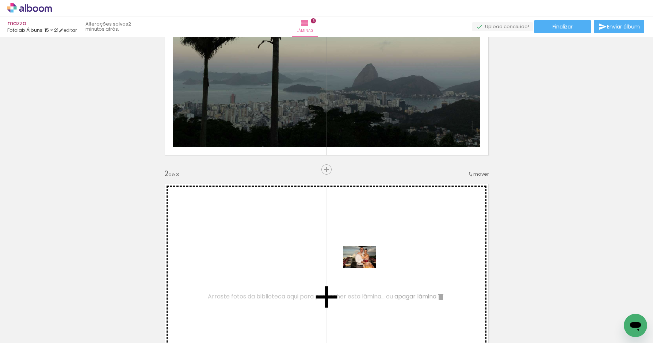
drag, startPoint x: 508, startPoint y: 320, endPoint x: 366, endPoint y: 265, distance: 151.8
click at [365, 268] on quentale-workspace at bounding box center [326, 171] width 653 height 343
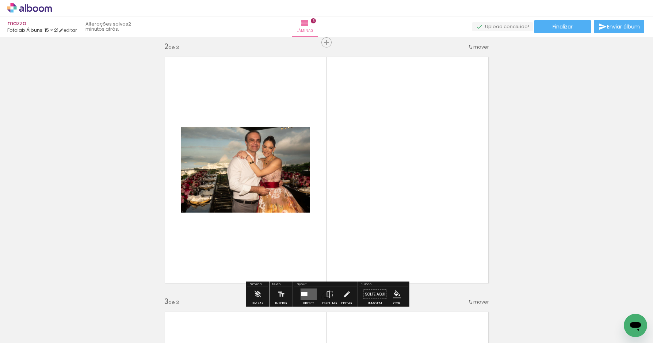
scroll to position [263, 0]
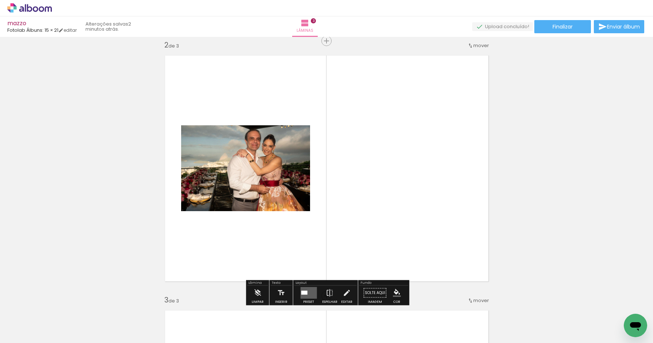
click at [308, 292] on quentale-layouter at bounding box center [308, 293] width 16 height 12
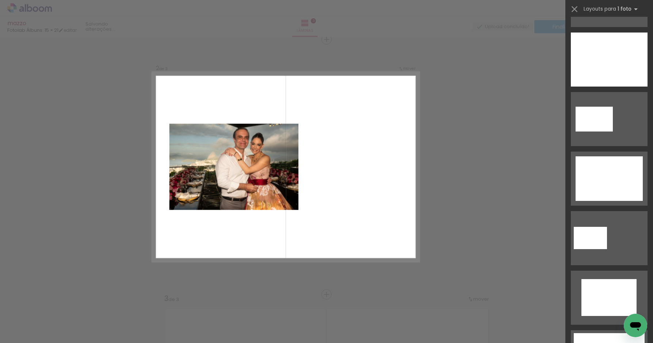
scroll to position [212, 0]
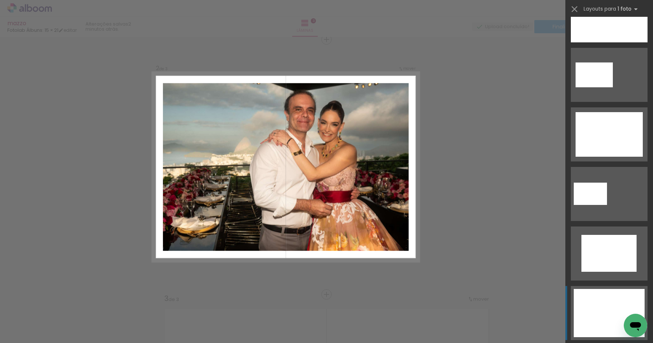
click at [608, 299] on div at bounding box center [608, 313] width 71 height 48
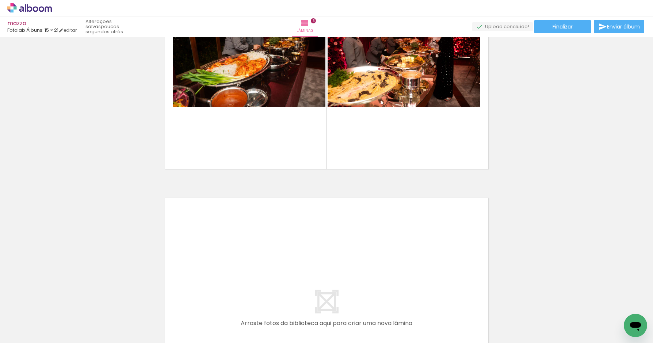
scroll to position [0, 124]
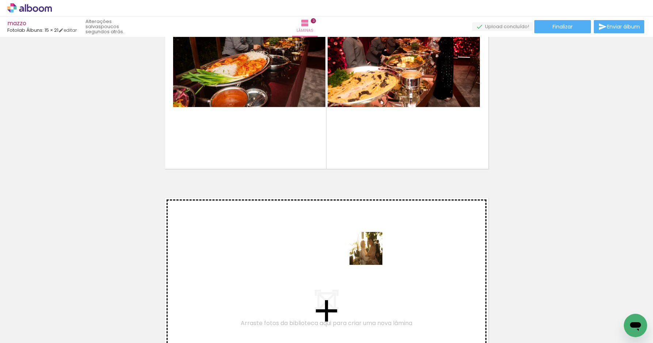
drag, startPoint x: 572, startPoint y: 318, endPoint x: 370, endPoint y: 254, distance: 211.4
click at [370, 254] on quentale-workspace at bounding box center [326, 171] width 653 height 343
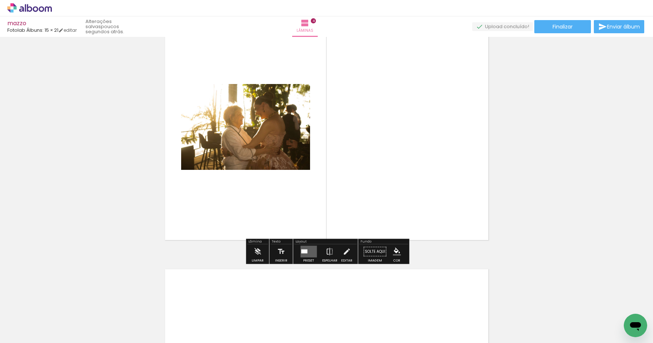
scroll to position [824, 0]
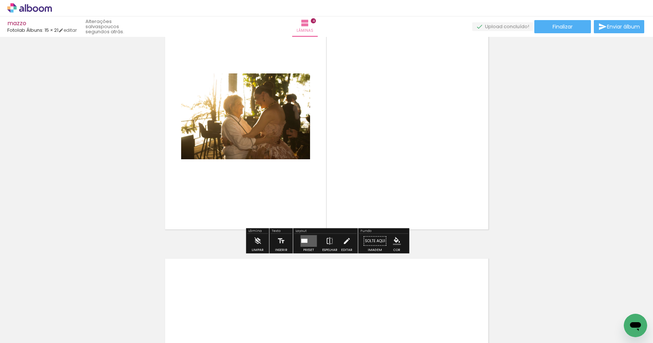
click at [307, 243] on quentale-layouter at bounding box center [308, 241] width 16 height 12
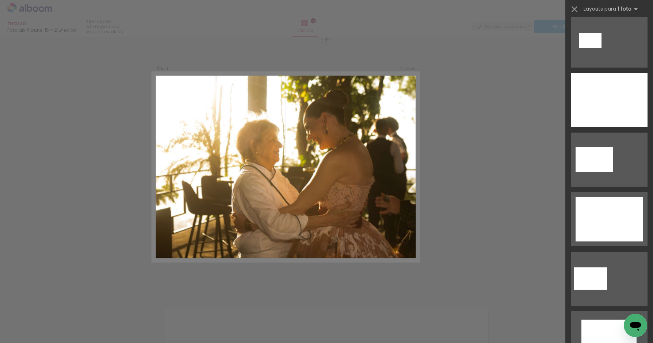
scroll to position [191, 0]
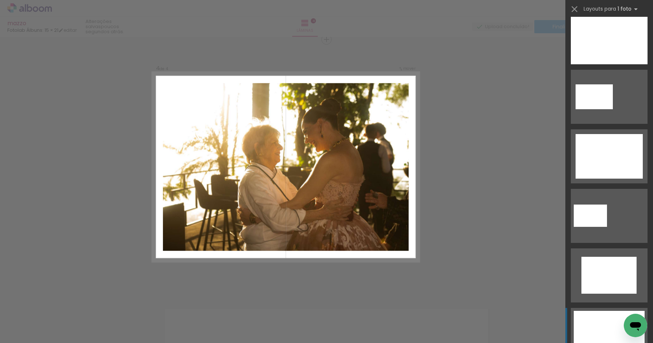
click at [599, 318] on div at bounding box center [608, 335] width 71 height 48
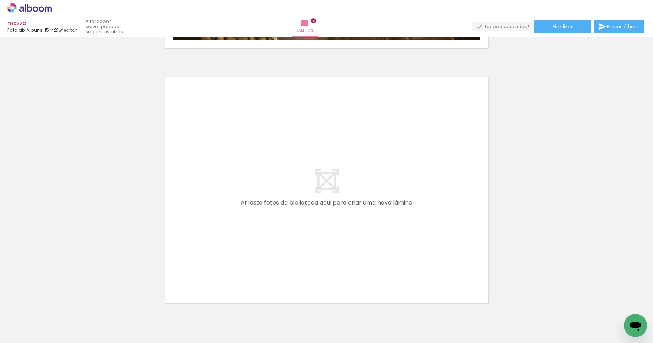
scroll to position [0, 0]
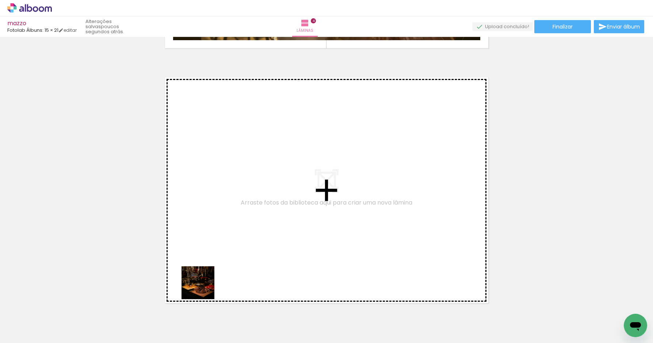
click at [205, 242] on quentale-workspace at bounding box center [326, 171] width 653 height 343
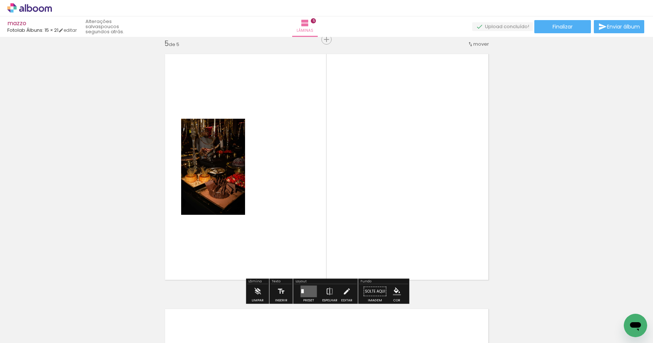
scroll to position [1029, 0]
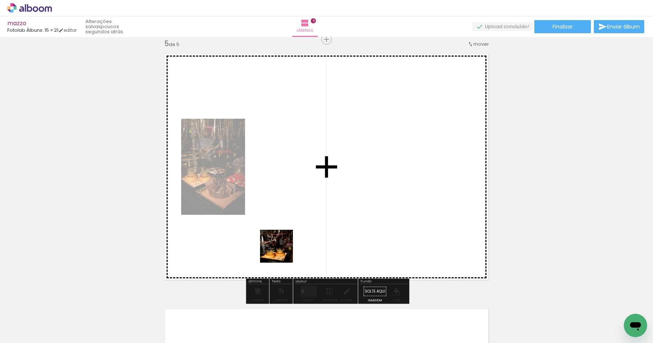
drag, startPoint x: 282, startPoint y: 322, endPoint x: 284, endPoint y: 211, distance: 111.7
click at [284, 211] on quentale-workspace at bounding box center [326, 171] width 653 height 343
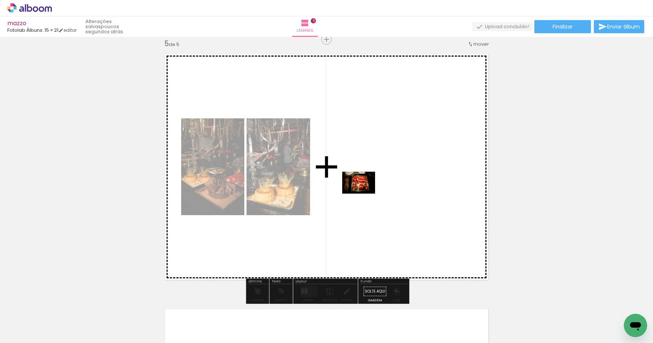
drag, startPoint x: 322, startPoint y: 322, endPoint x: 364, endPoint y: 193, distance: 135.6
click at [364, 193] on quentale-workspace at bounding box center [326, 171] width 653 height 343
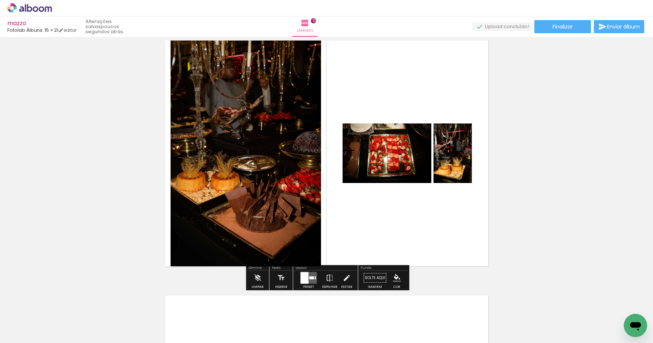
scroll to position [1055, 0]
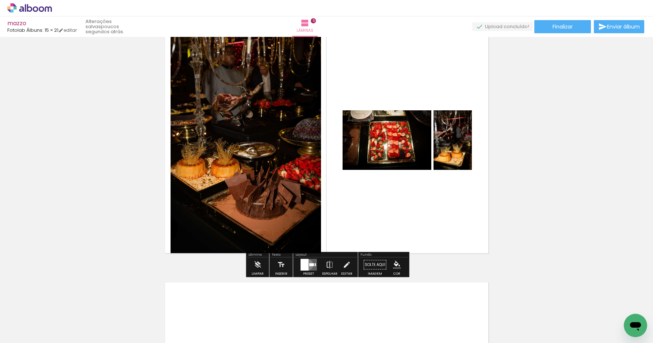
click at [305, 264] on div at bounding box center [304, 265] width 8 height 12
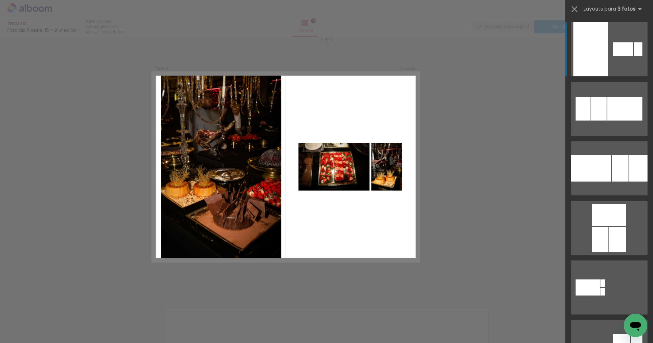
scroll to position [1029, 0]
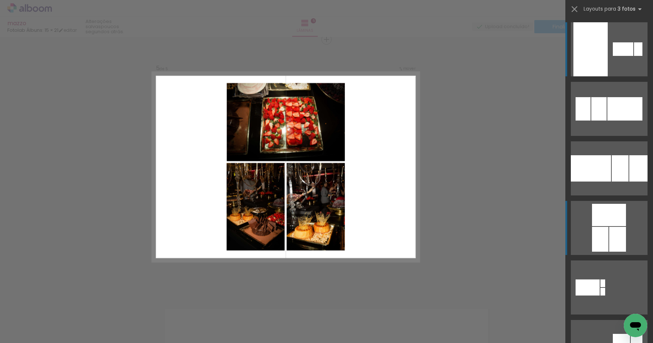
click at [610, 228] on div at bounding box center [617, 239] width 17 height 25
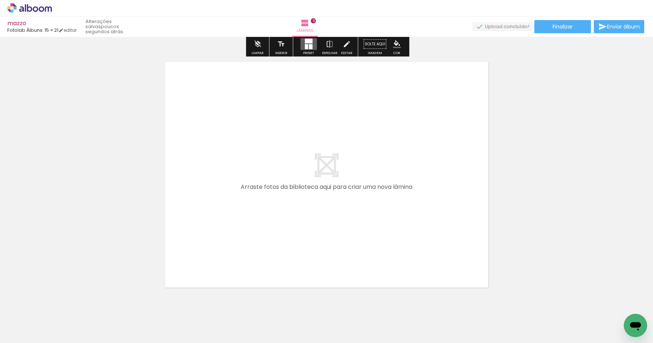
scroll to position [1287, 0]
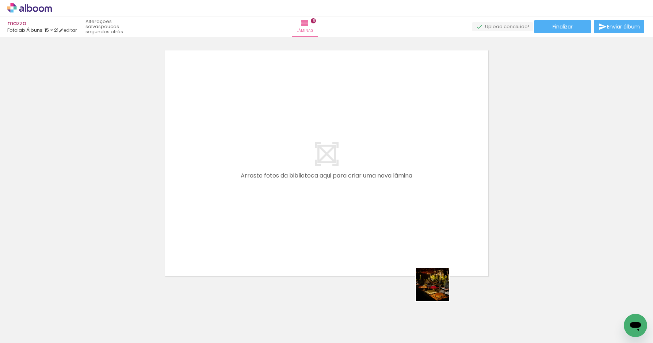
drag, startPoint x: 444, startPoint y: 322, endPoint x: 399, endPoint y: 206, distance: 124.8
click at [399, 206] on quentale-workspace at bounding box center [326, 171] width 653 height 343
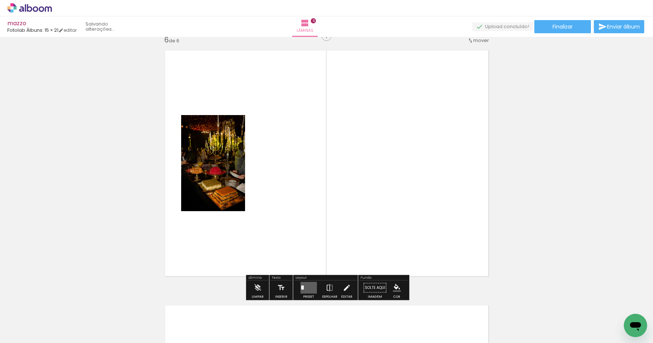
scroll to position [1283, 0]
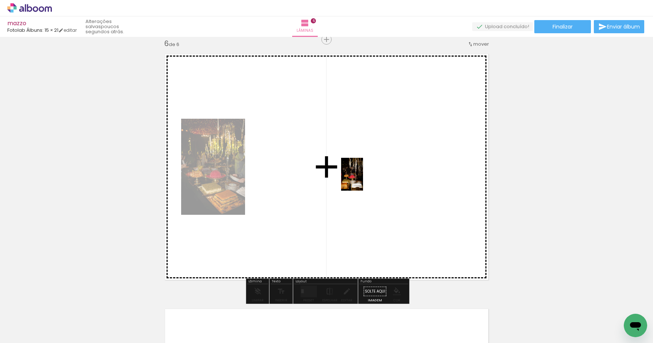
drag, startPoint x: 521, startPoint y: 321, endPoint x: 364, endPoint y: 178, distance: 212.4
click at [363, 179] on quentale-workspace at bounding box center [326, 171] width 653 height 343
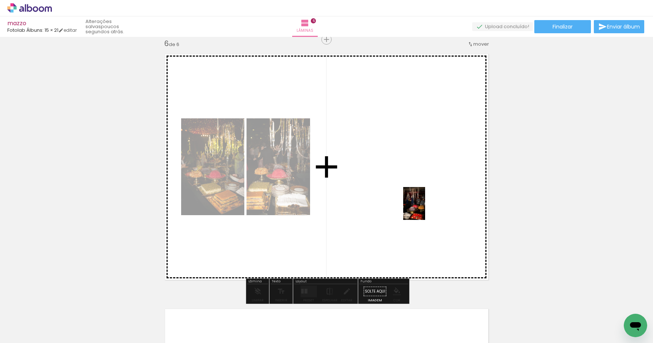
drag, startPoint x: 531, startPoint y: 285, endPoint x: 426, endPoint y: 205, distance: 131.8
click at [425, 208] on quentale-workspace at bounding box center [326, 171] width 653 height 343
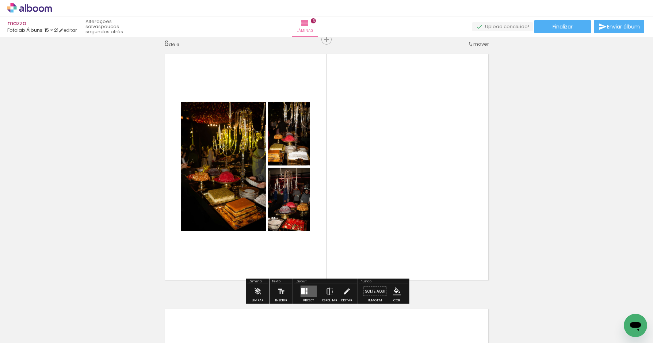
click at [24, 319] on input "Todas as fotos" at bounding box center [21, 321] width 28 height 6
click at [0, 0] on slot "Não utilizadas" at bounding box center [0, 0] width 0 height 0
type input "Não utilizadas"
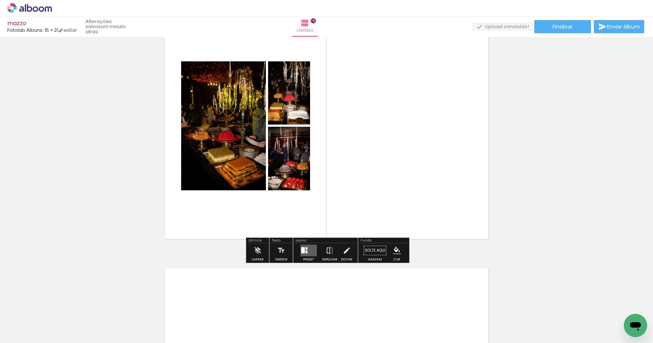
scroll to position [1334, 0]
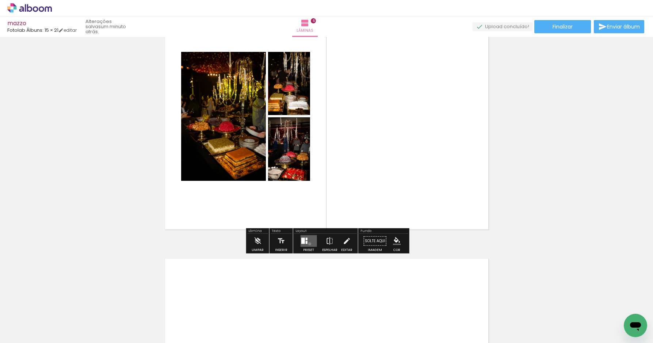
click at [308, 243] on quentale-layouter at bounding box center [308, 241] width 16 height 12
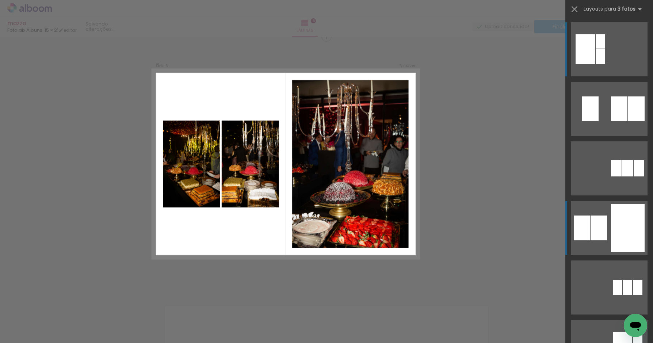
scroll to position [1283, 0]
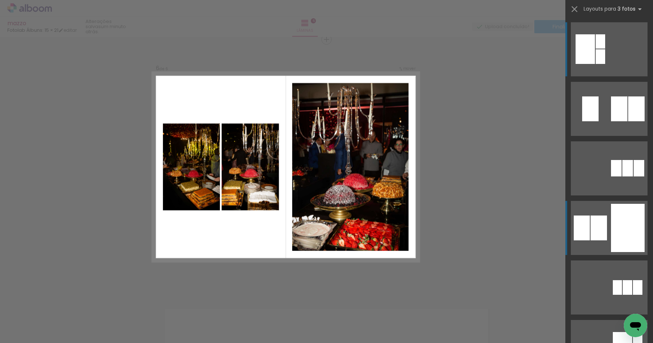
click at [626, 221] on div at bounding box center [628, 228] width 34 height 48
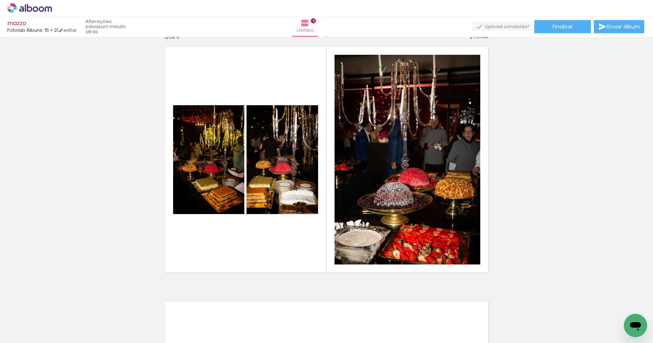
scroll to position [1293, 0]
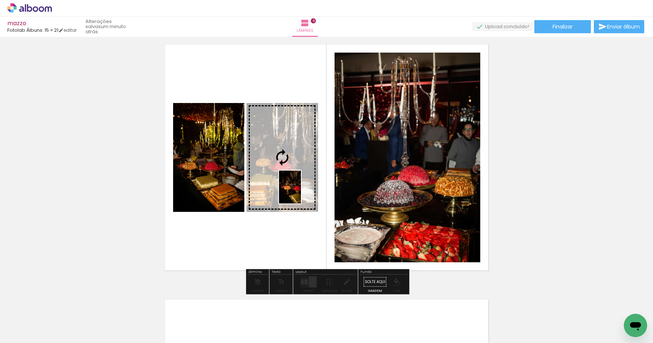
drag, startPoint x: 324, startPoint y: 326, endPoint x: 301, endPoint y: 192, distance: 135.2
click at [301, 192] on quentale-workspace at bounding box center [326, 171] width 653 height 343
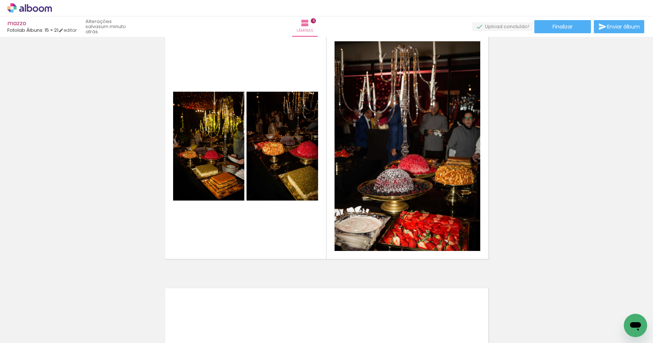
scroll to position [1308, 0]
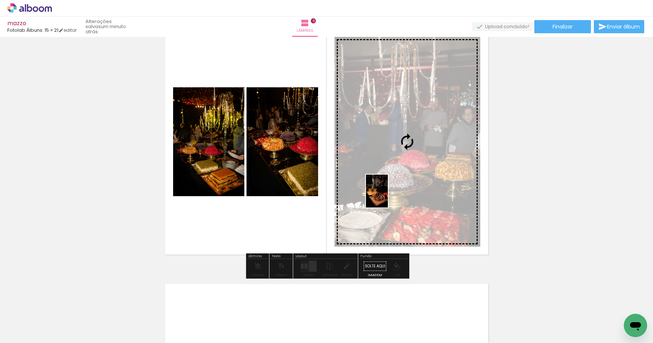
drag, startPoint x: 194, startPoint y: 320, endPoint x: 388, endPoint y: 196, distance: 229.6
click at [388, 196] on quentale-workspace at bounding box center [326, 171] width 653 height 343
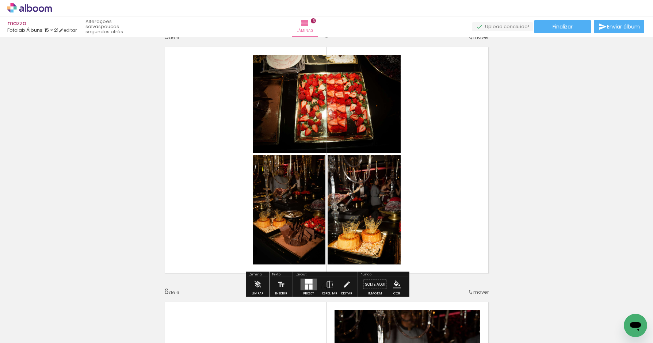
scroll to position [1034, 0]
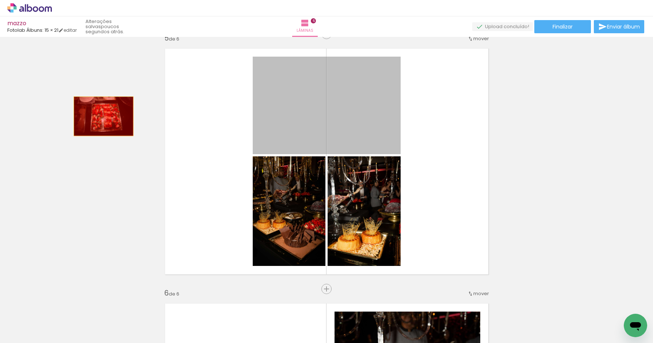
drag, startPoint x: 304, startPoint y: 122, endPoint x: 108, endPoint y: 116, distance: 196.5
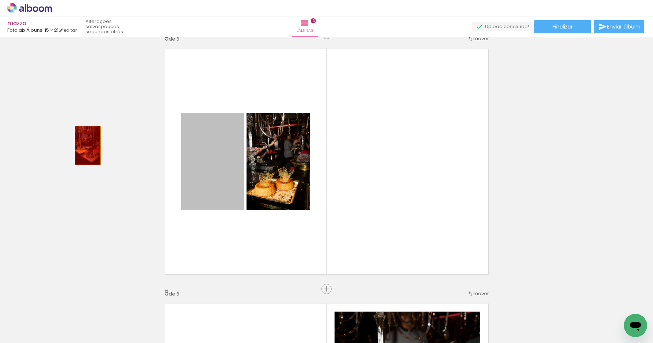
drag, startPoint x: 205, startPoint y: 155, endPoint x: 112, endPoint y: 145, distance: 93.9
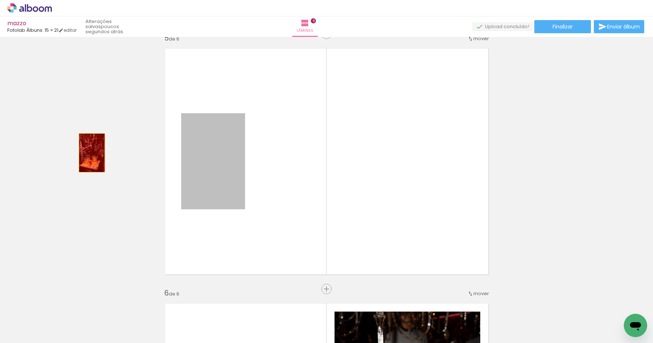
drag, startPoint x: 201, startPoint y: 153, endPoint x: 93, endPoint y: 150, distance: 107.7
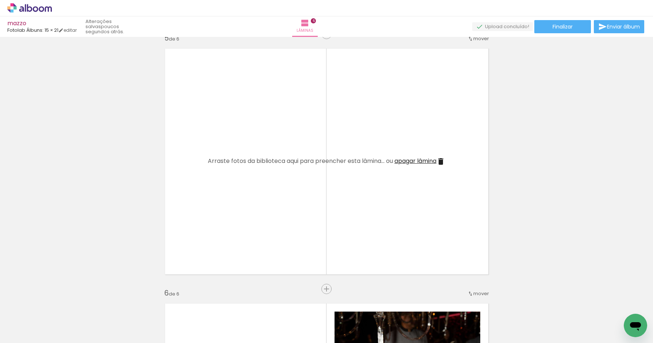
scroll to position [0, 2067]
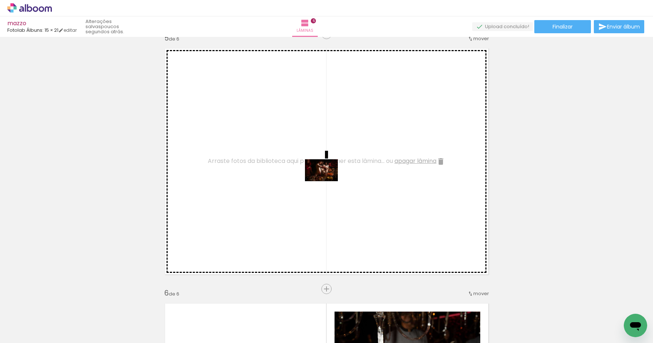
drag, startPoint x: 178, startPoint y: 315, endPoint x: 327, endPoint y: 181, distance: 199.8
click at [327, 181] on quentale-workspace at bounding box center [326, 171] width 653 height 343
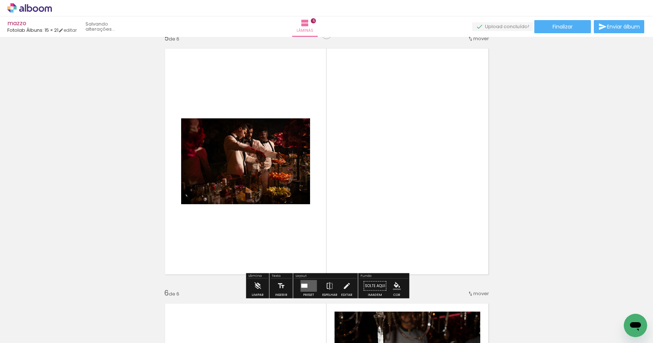
scroll to position [0, 2026]
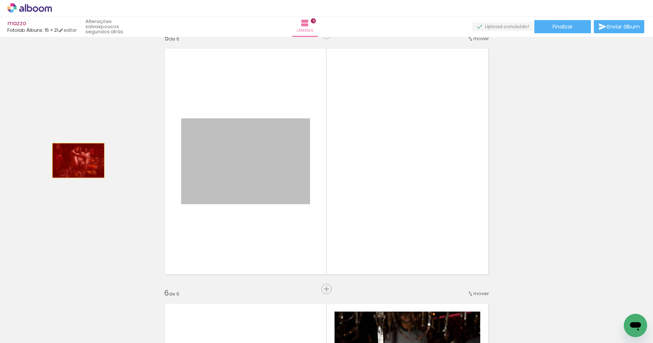
drag, startPoint x: 217, startPoint y: 160, endPoint x: 80, endPoint y: 156, distance: 137.3
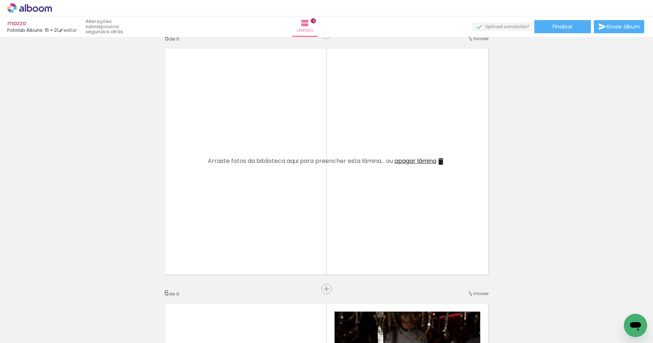
scroll to position [0, 2067]
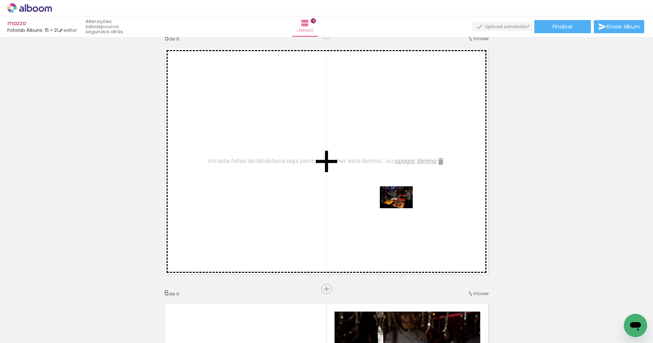
drag, startPoint x: 620, startPoint y: 311, endPoint x: 402, endPoint y: 207, distance: 241.9
click at [402, 207] on quentale-workspace at bounding box center [326, 171] width 653 height 343
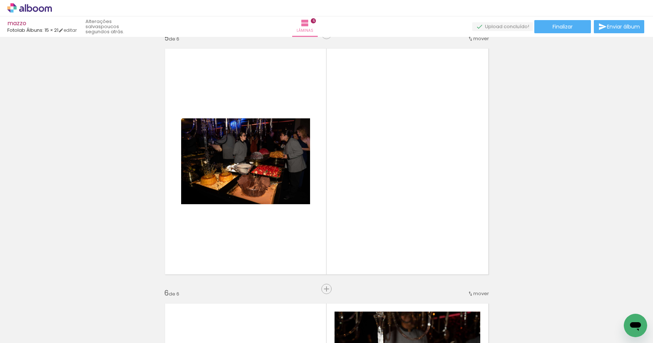
scroll to position [0, 379]
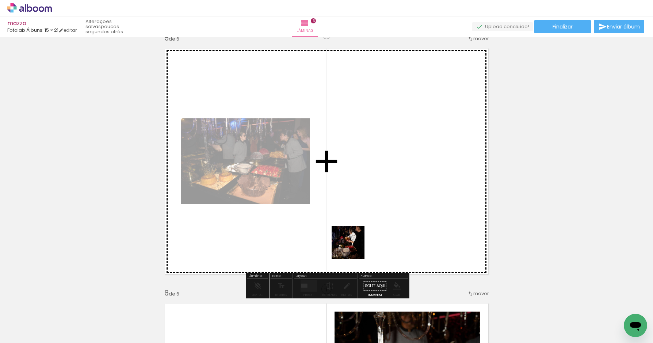
click at [353, 180] on quentale-workspace at bounding box center [326, 171] width 653 height 343
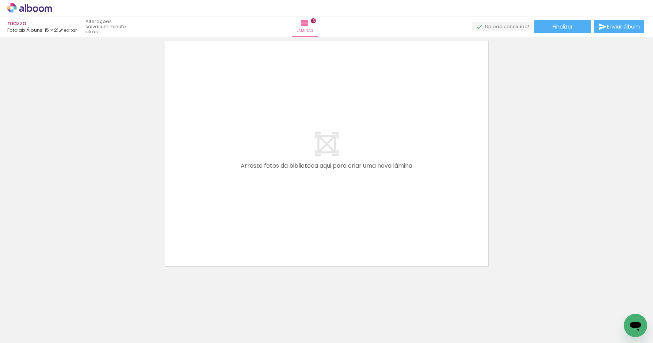
scroll to position [0, 0]
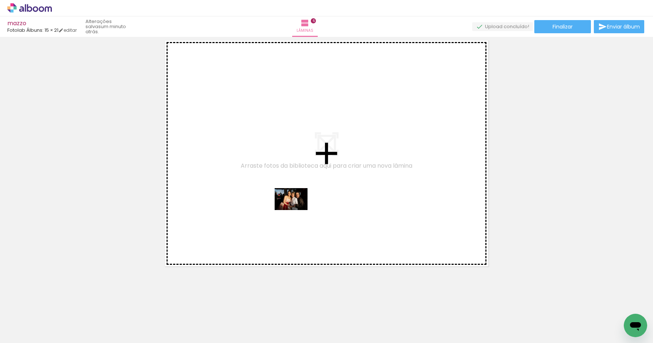
drag, startPoint x: 171, startPoint y: 303, endPoint x: 296, endPoint y: 209, distance: 156.7
click at [296, 210] on quentale-workspace at bounding box center [326, 171] width 653 height 343
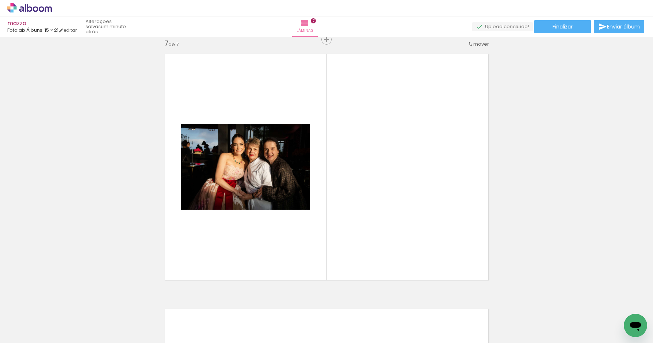
scroll to position [0, 485]
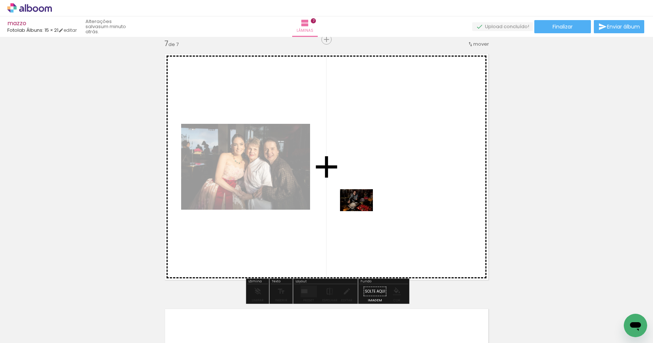
drag, startPoint x: 291, startPoint y: 318, endPoint x: 362, endPoint y: 211, distance: 128.6
click at [362, 211] on quentale-workspace at bounding box center [326, 171] width 653 height 343
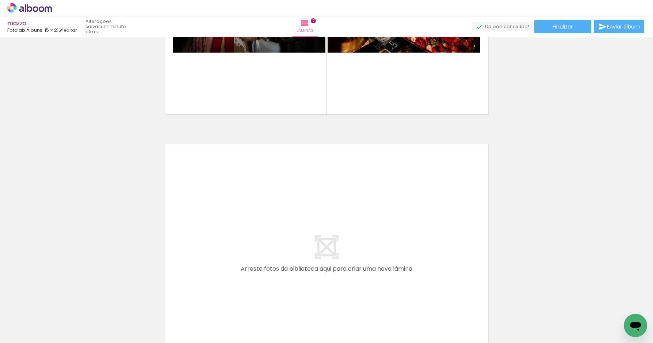
scroll to position [1714, 0]
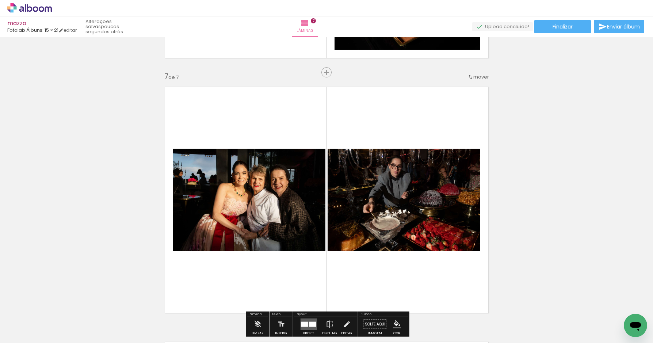
scroll to position [1398, 0]
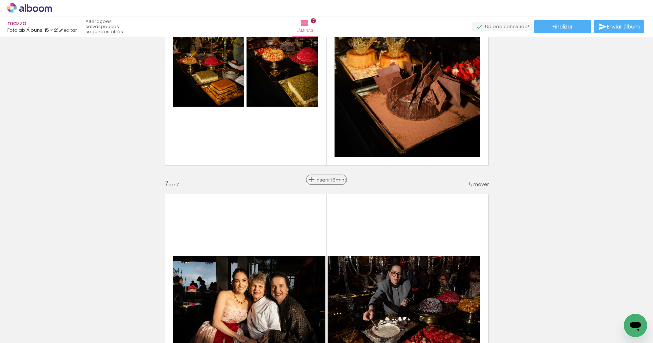
click at [325, 179] on span "Inserir lâmina" at bounding box center [329, 179] width 28 height 5
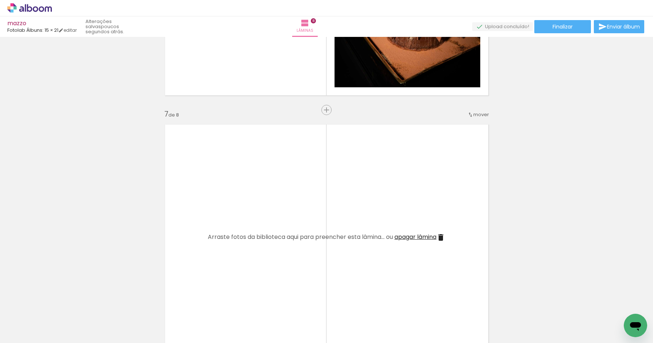
scroll to position [1538, 0]
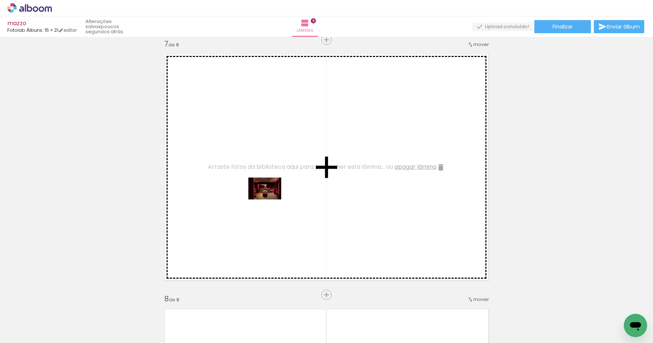
click at [270, 199] on quentale-workspace at bounding box center [326, 171] width 653 height 343
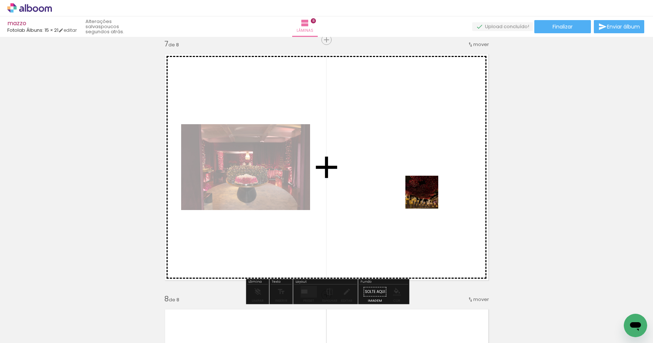
drag, startPoint x: 572, startPoint y: 318, endPoint x: 427, endPoint y: 197, distance: 188.1
click at [427, 197] on quentale-workspace at bounding box center [326, 171] width 653 height 343
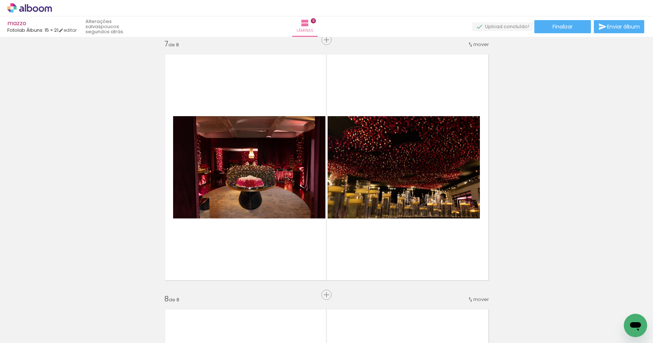
scroll to position [0, 1447]
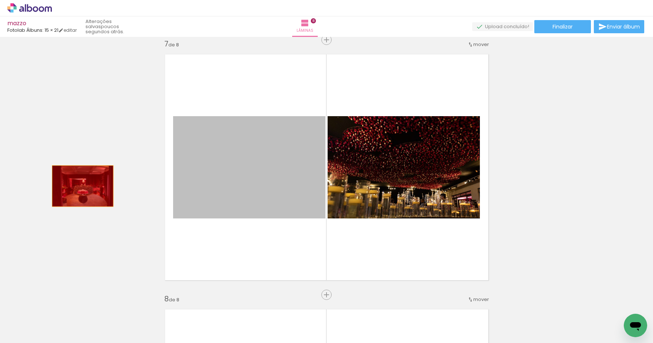
drag, startPoint x: 254, startPoint y: 186, endPoint x: 81, endPoint y: 178, distance: 172.4
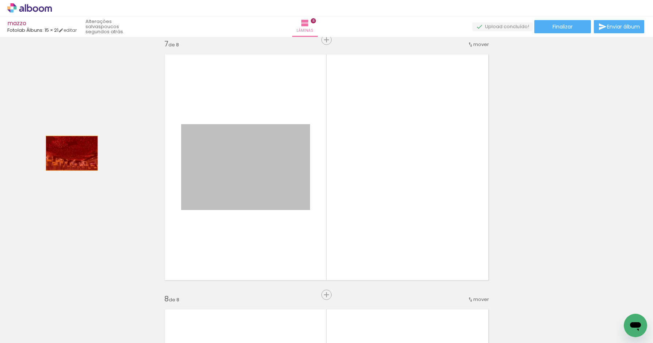
drag, startPoint x: 254, startPoint y: 161, endPoint x: 65, endPoint y: 150, distance: 190.1
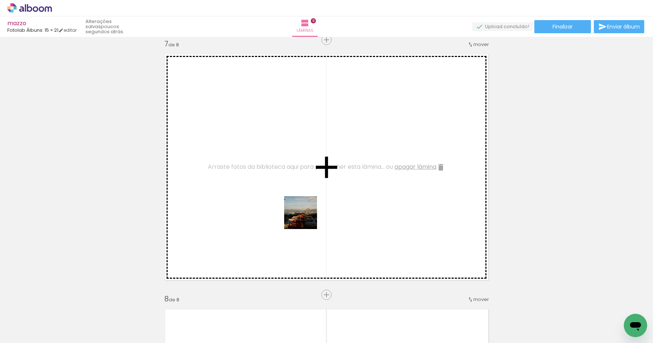
drag, startPoint x: 386, startPoint y: 318, endPoint x: 299, endPoint y: 205, distance: 142.9
click at [299, 205] on quentale-workspace at bounding box center [326, 171] width 653 height 343
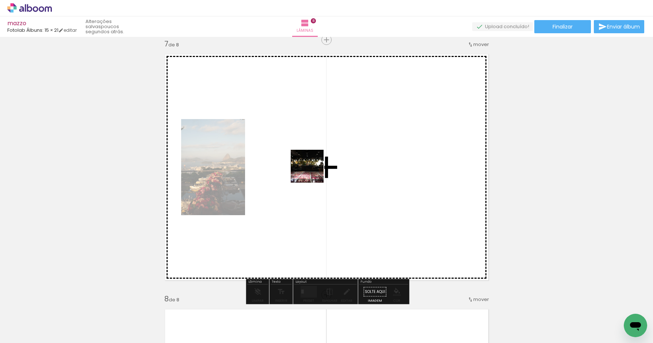
drag, startPoint x: 424, startPoint y: 324, endPoint x: 289, endPoint y: 143, distance: 225.8
click at [289, 143] on quentale-workspace at bounding box center [326, 171] width 653 height 343
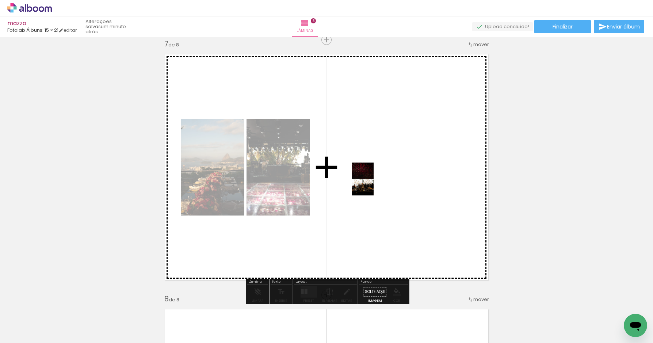
drag, startPoint x: 393, startPoint y: 319, endPoint x: 374, endPoint y: 184, distance: 136.4
click at [374, 184] on quentale-workspace at bounding box center [326, 171] width 653 height 343
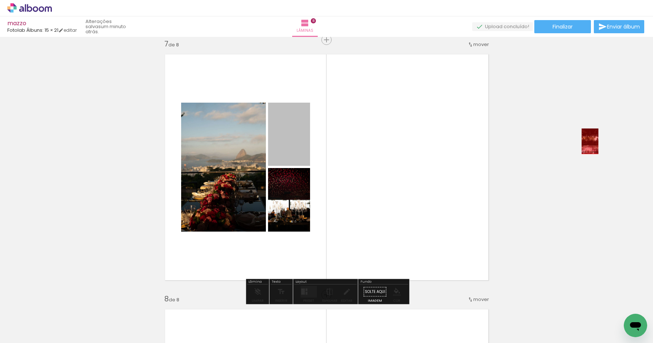
drag, startPoint x: 293, startPoint y: 123, endPoint x: 602, endPoint y: 137, distance: 309.1
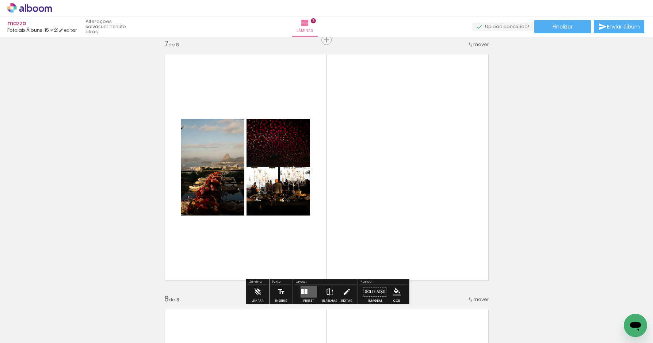
click at [301, 292] on div at bounding box center [302, 291] width 3 height 5
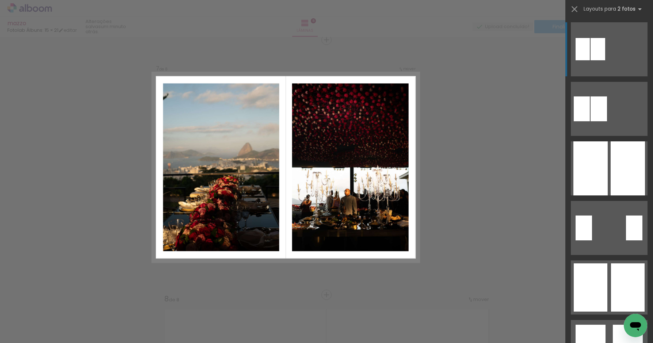
scroll to position [1538, 0]
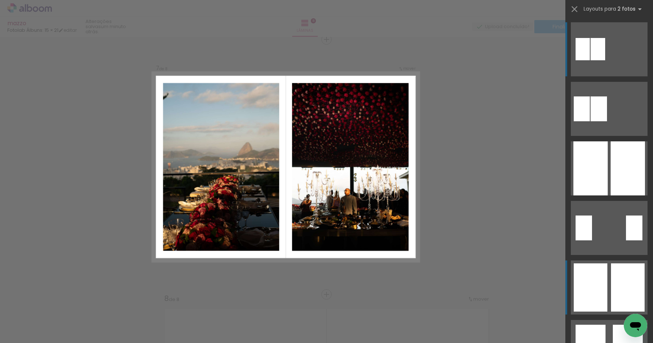
click at [624, 283] on div at bounding box center [628, 287] width 34 height 48
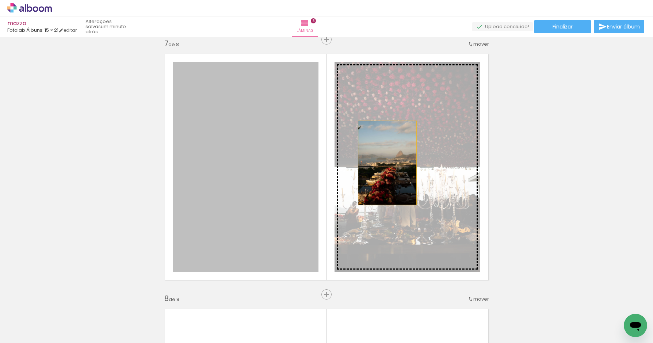
drag, startPoint x: 266, startPoint y: 163, endPoint x: 387, endPoint y: 160, distance: 121.2
click at [0, 0] on slot at bounding box center [0, 0] width 0 height 0
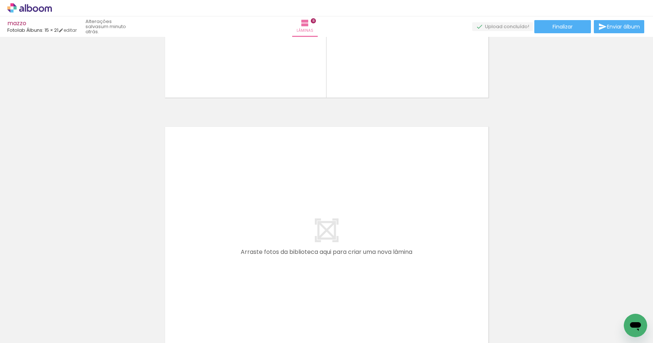
scroll to position [1976, 0]
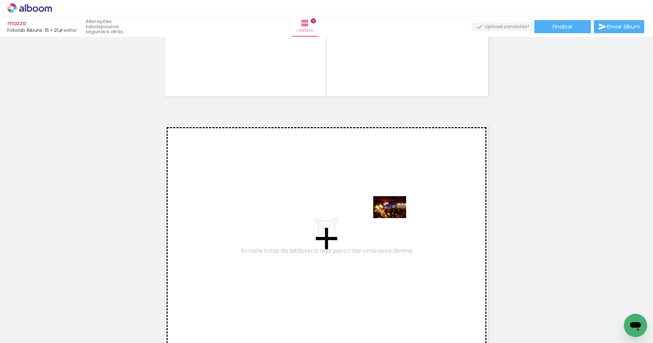
drag, startPoint x: 616, startPoint y: 313, endPoint x: 395, endPoint y: 218, distance: 240.3
click at [395, 218] on quentale-workspace at bounding box center [326, 171] width 653 height 343
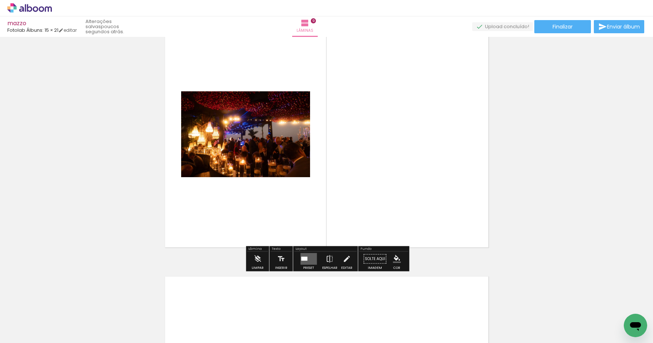
scroll to position [2080, 0]
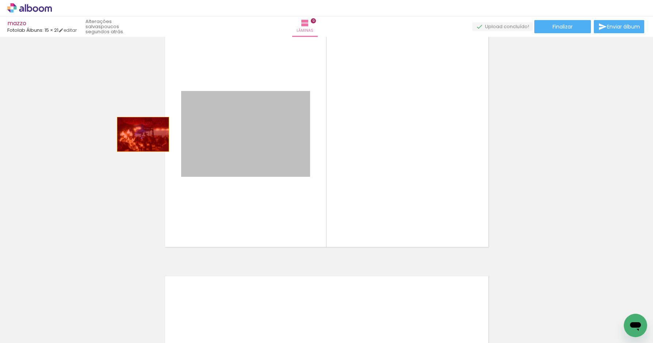
drag, startPoint x: 247, startPoint y: 147, endPoint x: 137, endPoint y: 132, distance: 110.9
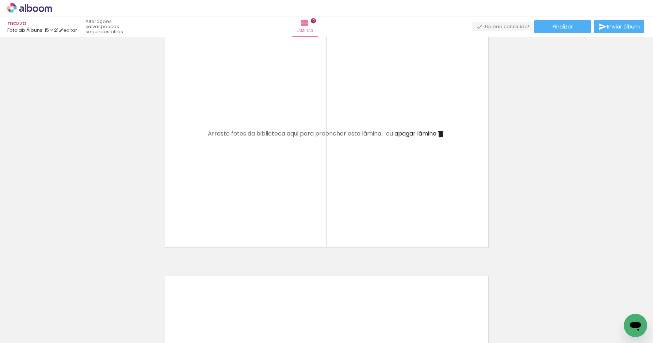
scroll to position [0, 1225]
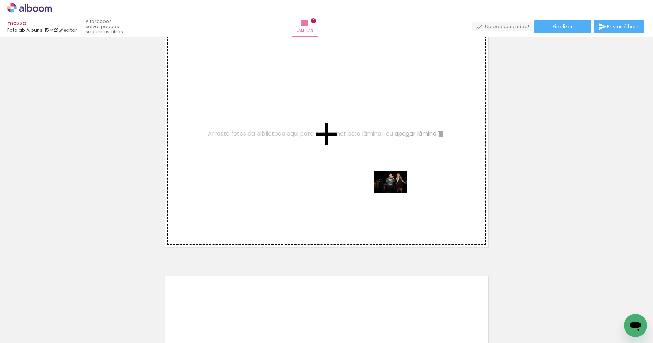
drag, startPoint x: 487, startPoint y: 316, endPoint x: 396, endPoint y: 192, distance: 153.7
click at [396, 192] on quentale-workspace at bounding box center [326, 171] width 653 height 343
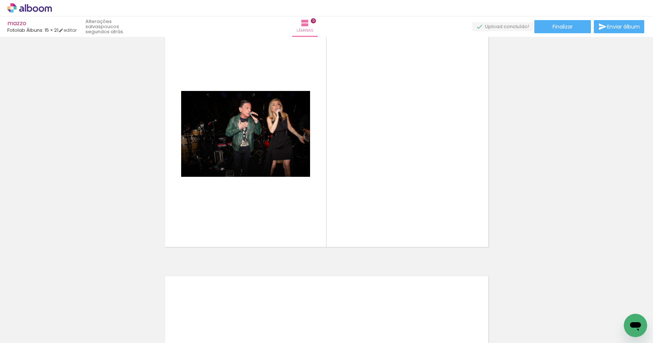
scroll to position [0, 800]
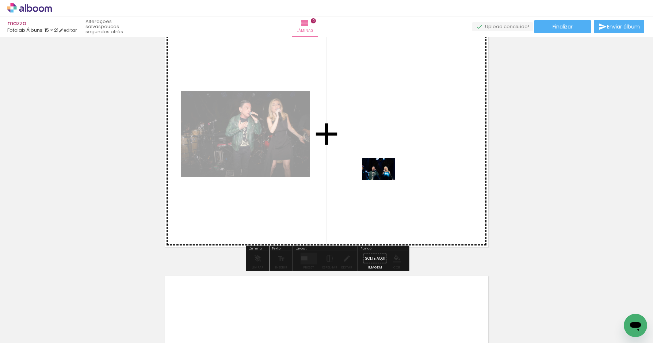
drag, startPoint x: 384, startPoint y: 310, endPoint x: 384, endPoint y: 180, distance: 129.6
click at [384, 180] on quentale-workspace at bounding box center [326, 171] width 653 height 343
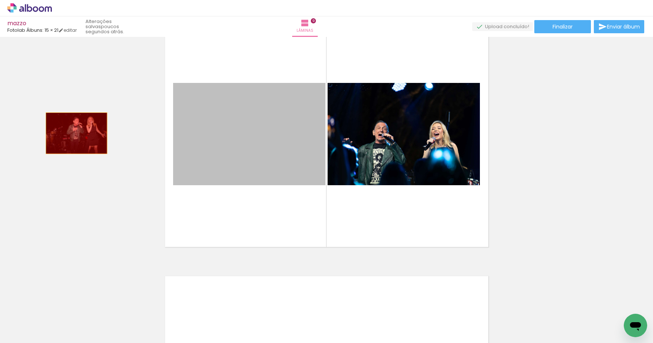
drag, startPoint x: 200, startPoint y: 137, endPoint x: 78, endPoint y: 131, distance: 122.4
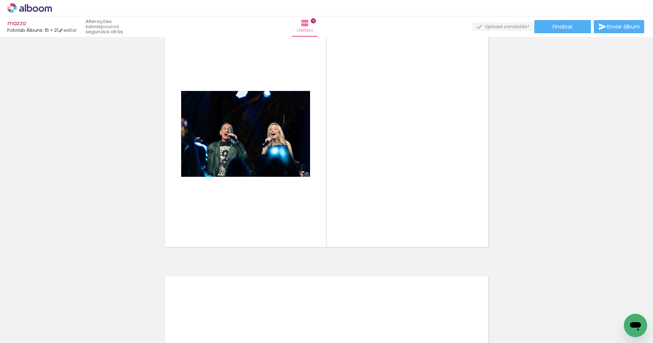
scroll to position [0, 593]
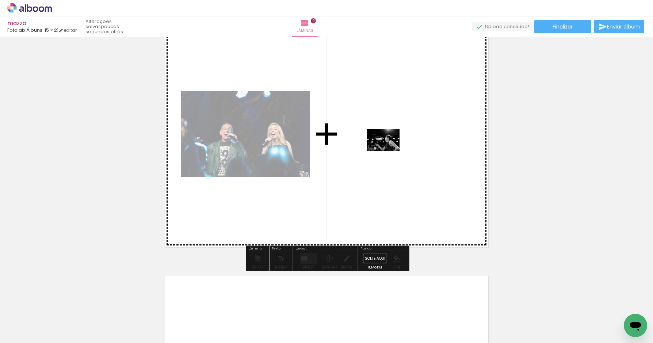
click at [388, 153] on quentale-workspace at bounding box center [326, 171] width 653 height 343
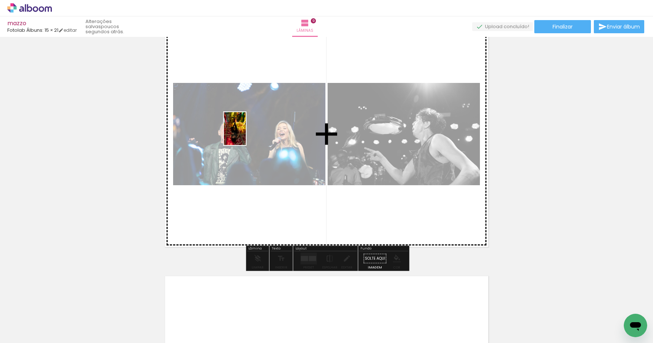
drag, startPoint x: 257, startPoint y: 321, endPoint x: 246, endPoint y: 134, distance: 188.0
click at [246, 134] on quentale-workspace at bounding box center [326, 171] width 653 height 343
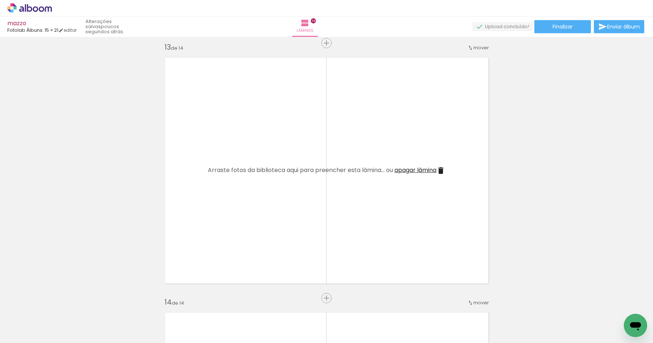
scroll to position [297, 0]
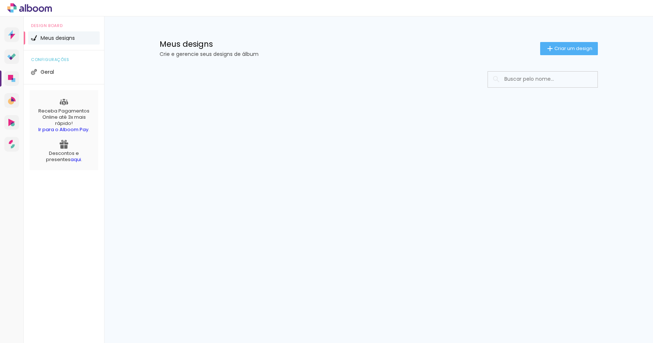
click at [16, 9] on icon at bounding box center [15, 8] width 3 height 3
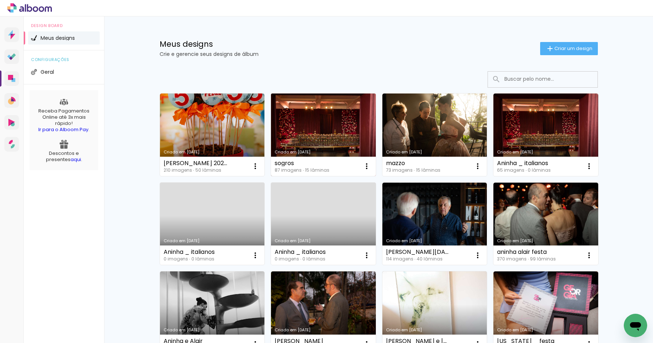
click at [328, 130] on link "Criado em [DATE]" at bounding box center [323, 134] width 105 height 82
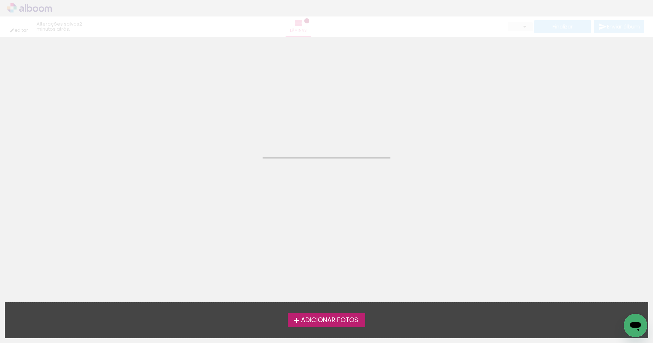
click at [328, 130] on neon-animated-pages "Confirmar Cancelar" at bounding box center [326, 190] width 653 height 306
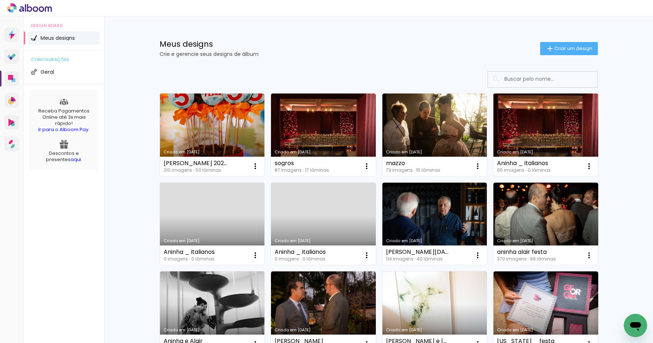
click at [522, 123] on link "Criado em [DATE]" at bounding box center [545, 134] width 105 height 82
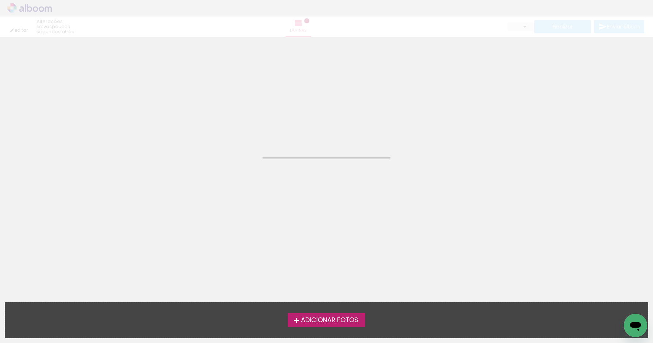
click at [522, 123] on neon-animated-pages "Confirmar Cancelar" at bounding box center [326, 190] width 653 height 306
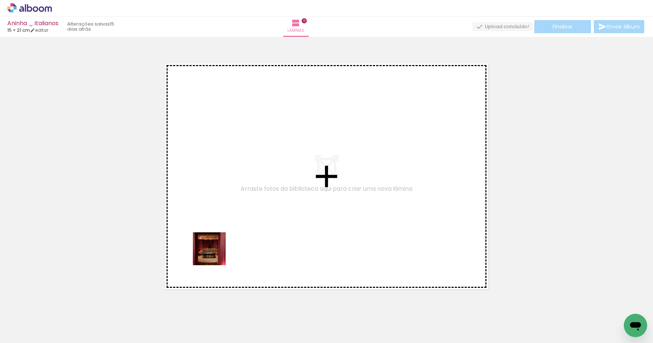
drag, startPoint x: 77, startPoint y: 318, endPoint x: 151, endPoint y: 278, distance: 84.1
click at [246, 234] on quentale-workspace at bounding box center [326, 171] width 653 height 343
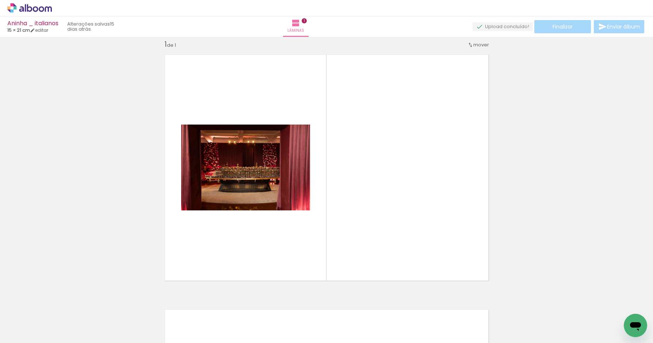
scroll to position [9, 0]
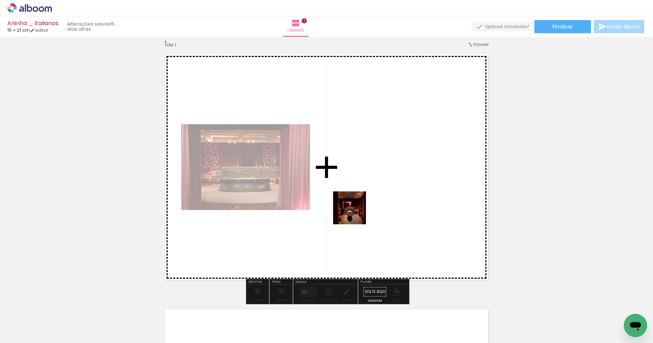
drag, startPoint x: 113, startPoint y: 320, endPoint x: 363, endPoint y: 211, distance: 272.3
click at [363, 211] on quentale-workspace at bounding box center [326, 171] width 653 height 343
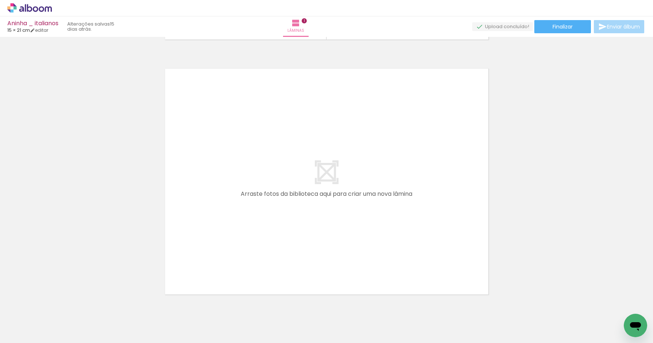
scroll to position [0, 787]
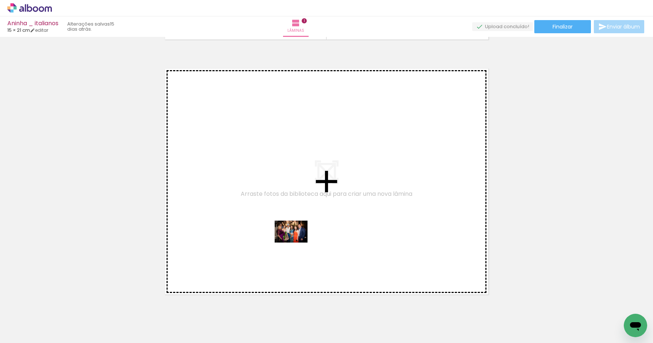
click at [296, 241] on quentale-workspace at bounding box center [326, 171] width 653 height 343
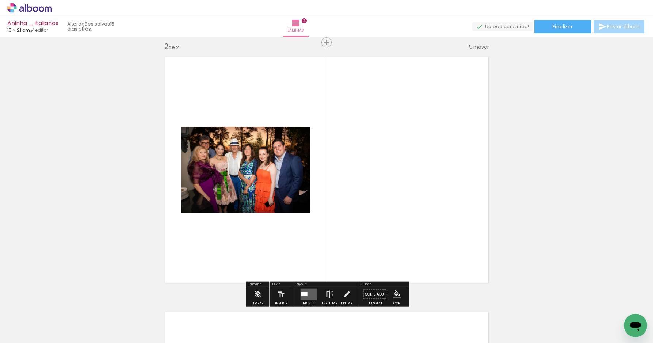
scroll to position [264, 0]
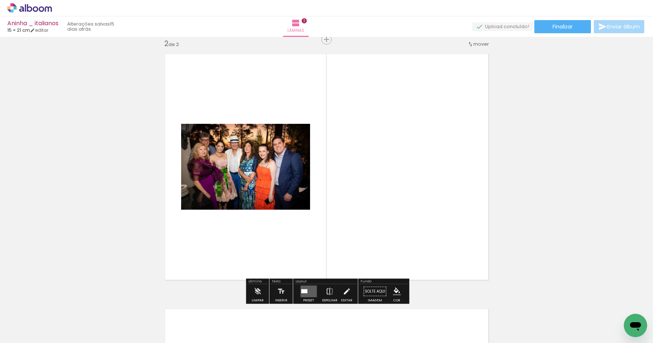
click at [305, 292] on div at bounding box center [304, 291] width 6 height 4
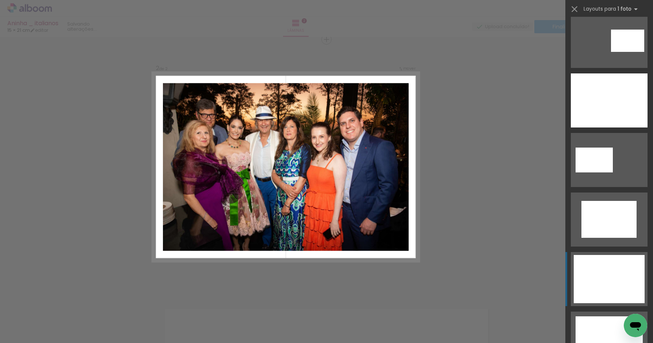
scroll to position [143, 0]
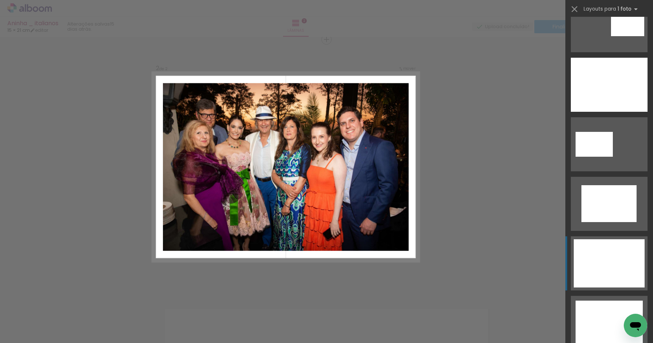
click at [588, 260] on div at bounding box center [608, 263] width 71 height 48
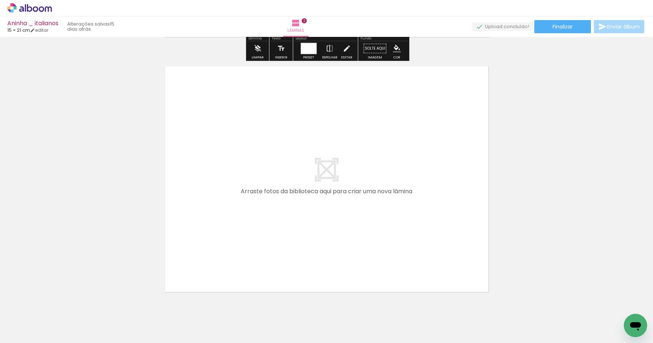
scroll to position [533, 0]
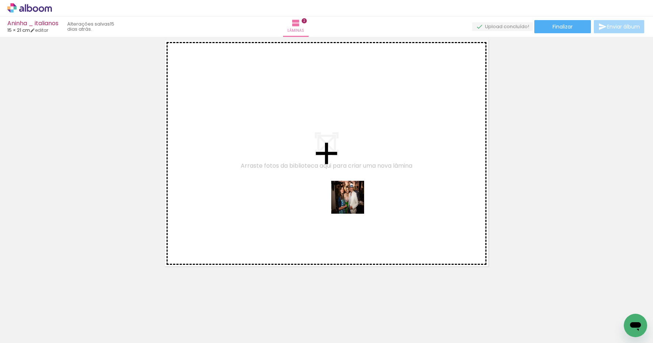
drag, startPoint x: 353, startPoint y: 319, endPoint x: 353, endPoint y: 190, distance: 129.6
click at [353, 190] on quentale-workspace at bounding box center [326, 171] width 653 height 343
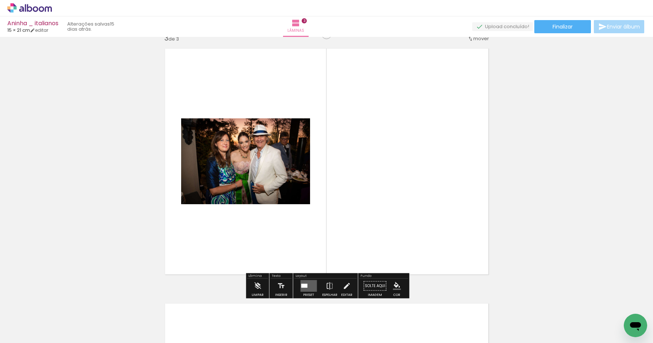
scroll to position [519, 0]
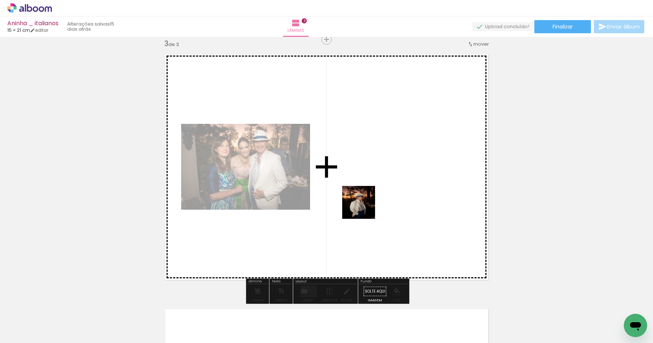
drag, startPoint x: 389, startPoint y: 303, endPoint x: 364, endPoint y: 197, distance: 109.2
click at [364, 197] on quentale-workspace at bounding box center [326, 171] width 653 height 343
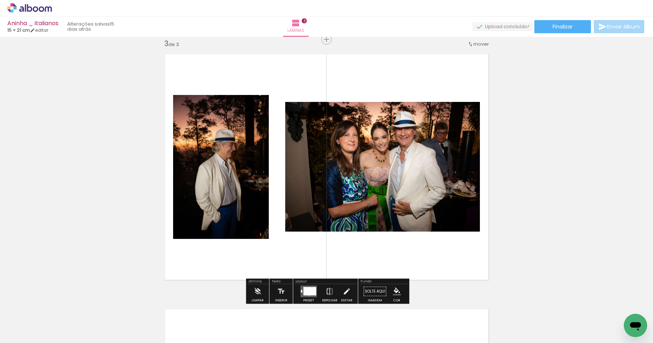
click at [307, 293] on div at bounding box center [309, 291] width 13 height 8
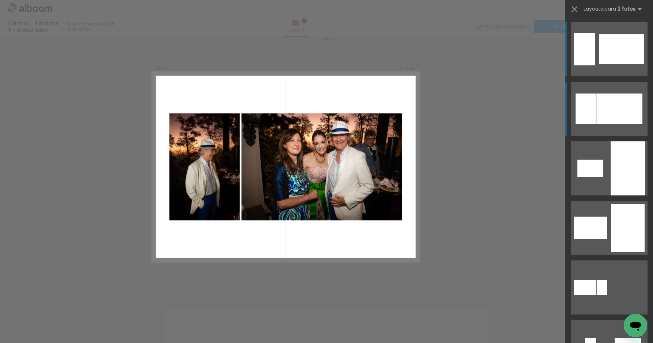
click at [610, 107] on div at bounding box center [619, 108] width 46 height 31
